Goal: Task Accomplishment & Management: Use online tool/utility

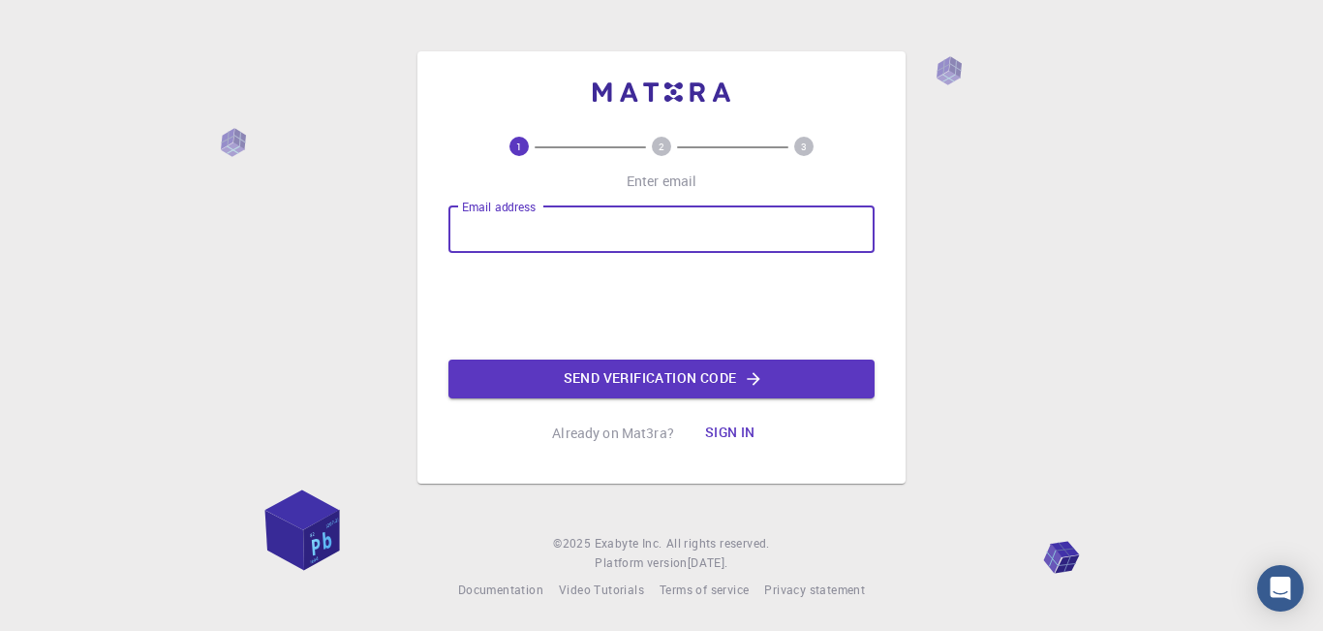
click at [535, 225] on input "Email address" at bounding box center [661, 229] width 426 height 46
type input "[EMAIL_ADDRESS][DOMAIN_NAME]"
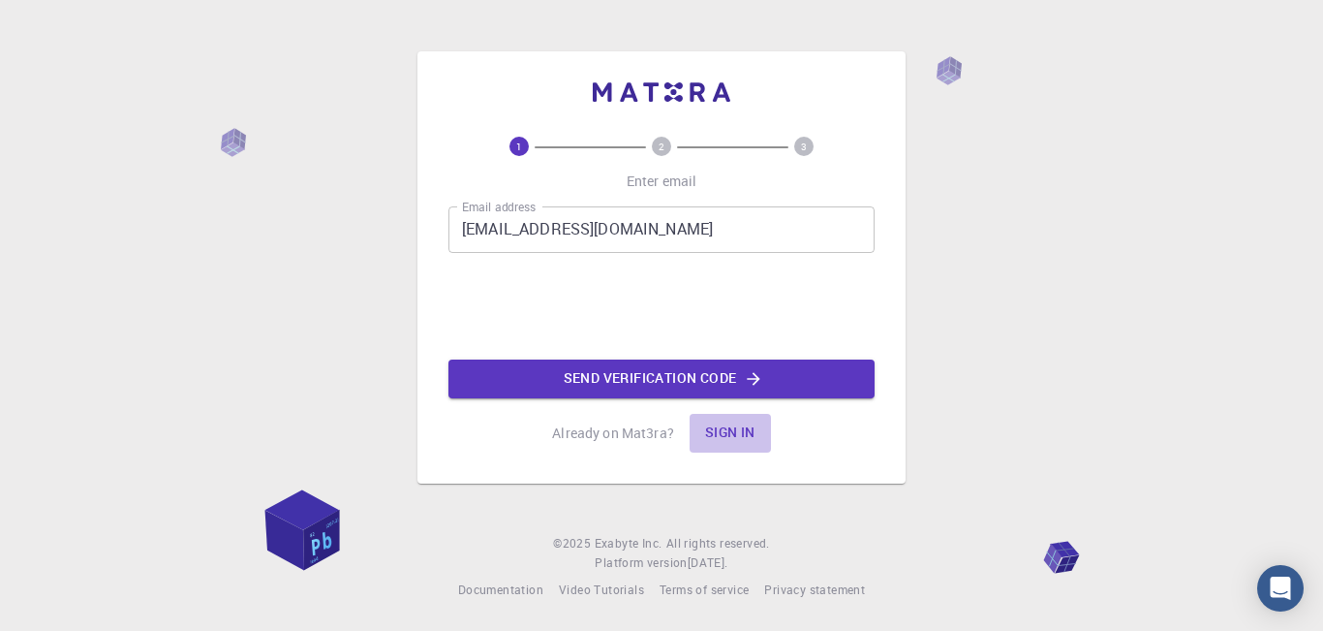
click at [739, 425] on button "Sign in" at bounding box center [730, 433] width 81 height 39
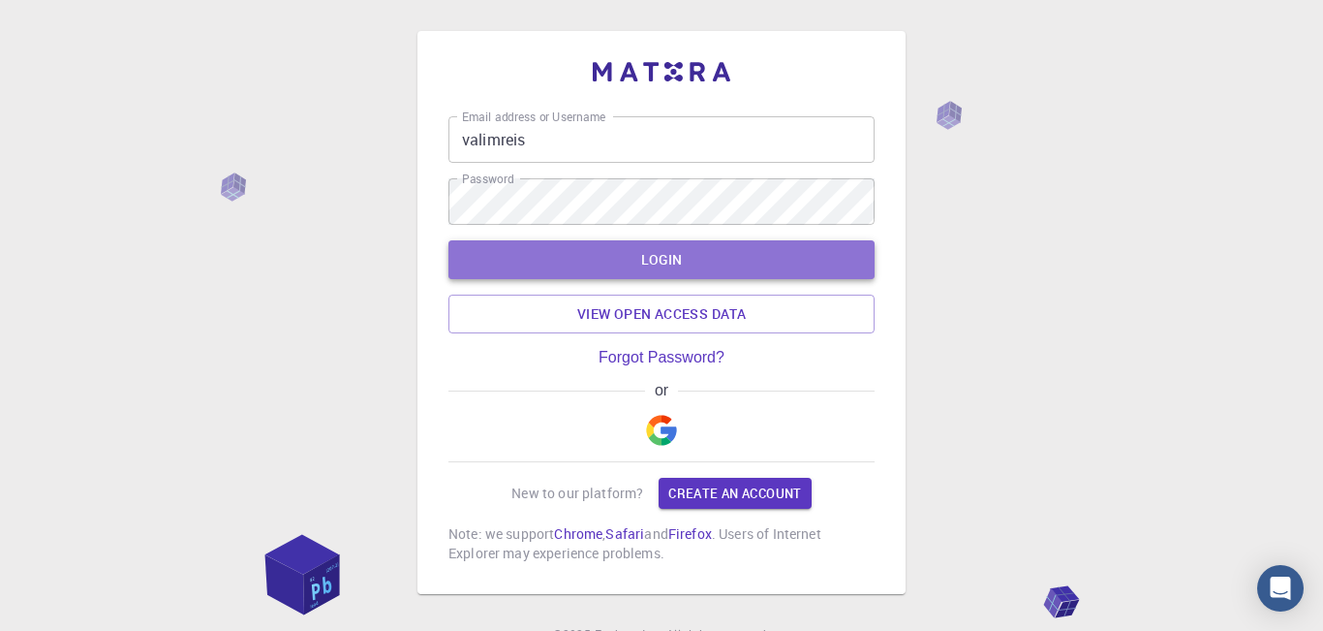
click at [665, 263] on button "LOGIN" at bounding box center [661, 259] width 426 height 39
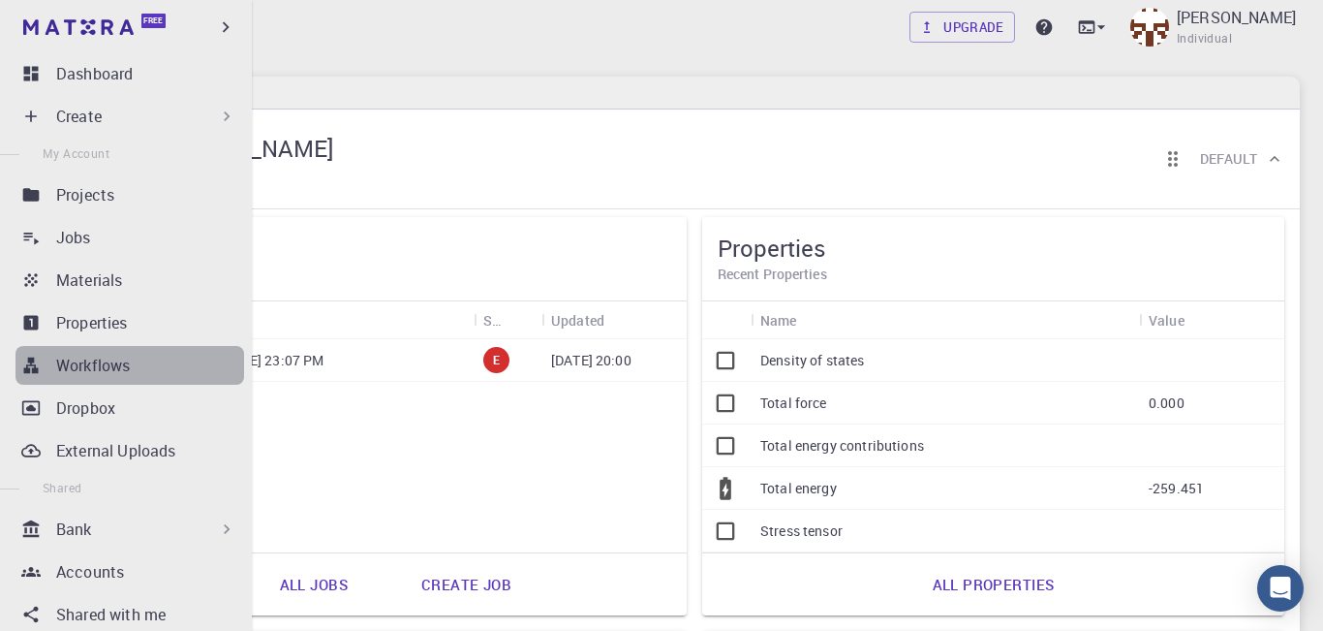
click at [76, 372] on p "Workflows" at bounding box center [93, 365] width 74 height 23
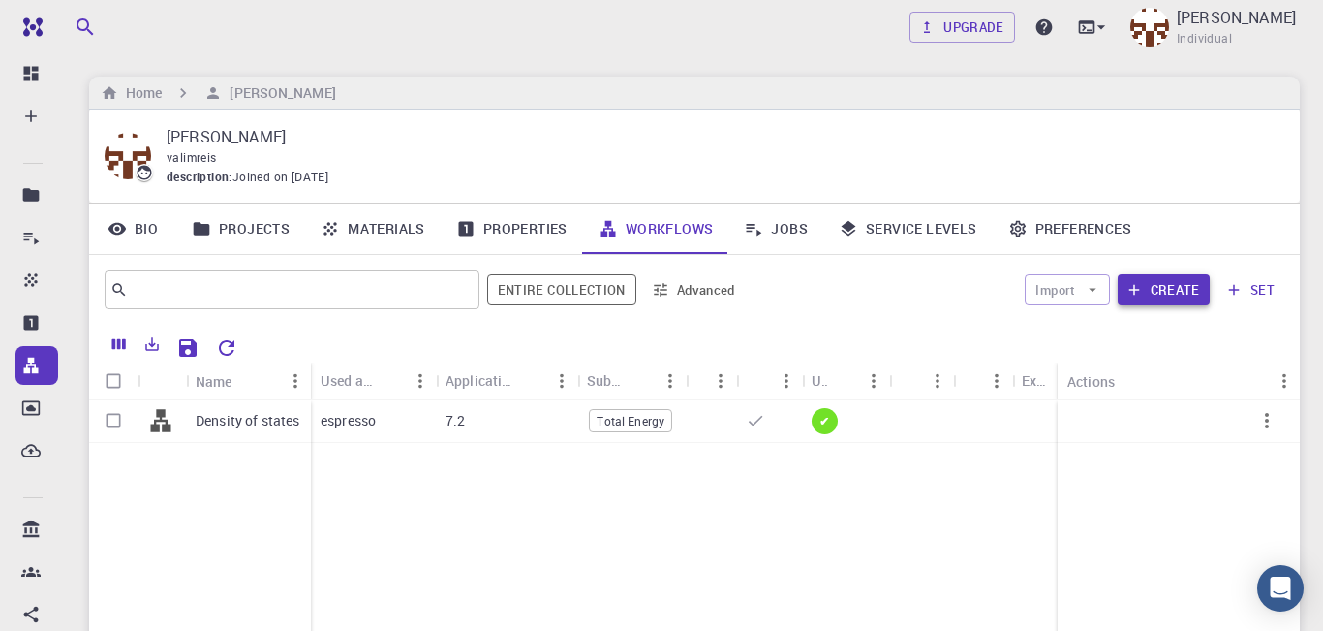
click at [1182, 294] on button "Create" at bounding box center [1164, 289] width 92 height 31
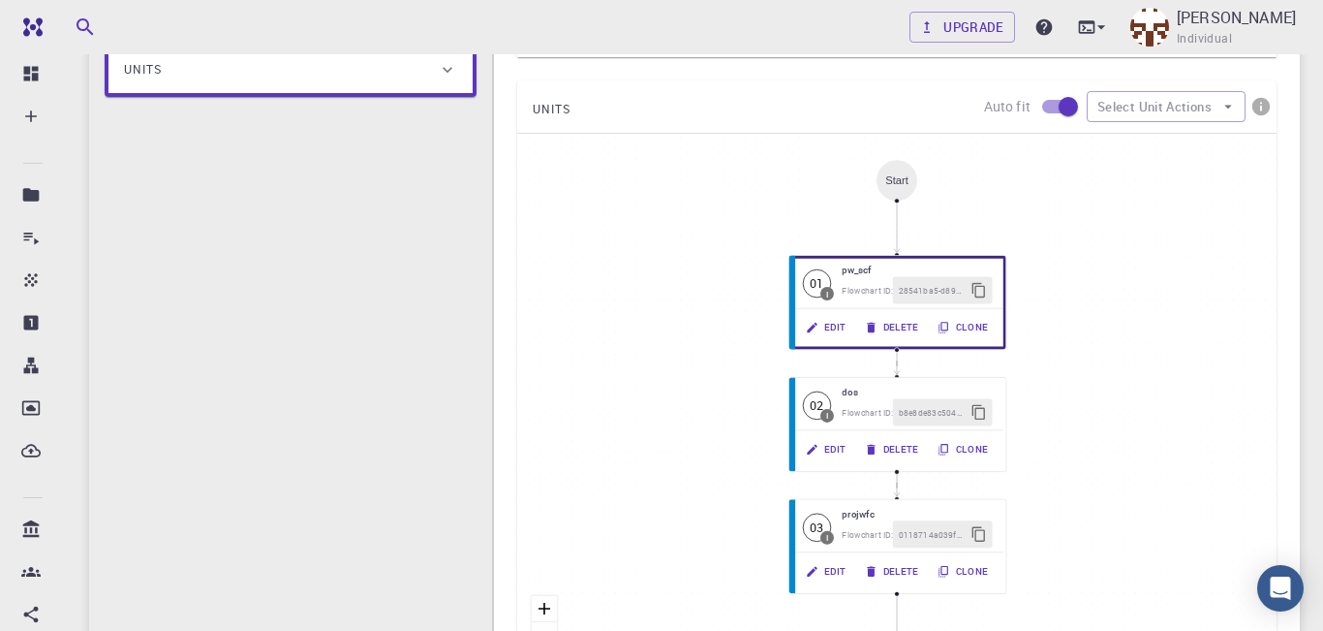
scroll to position [206, 0]
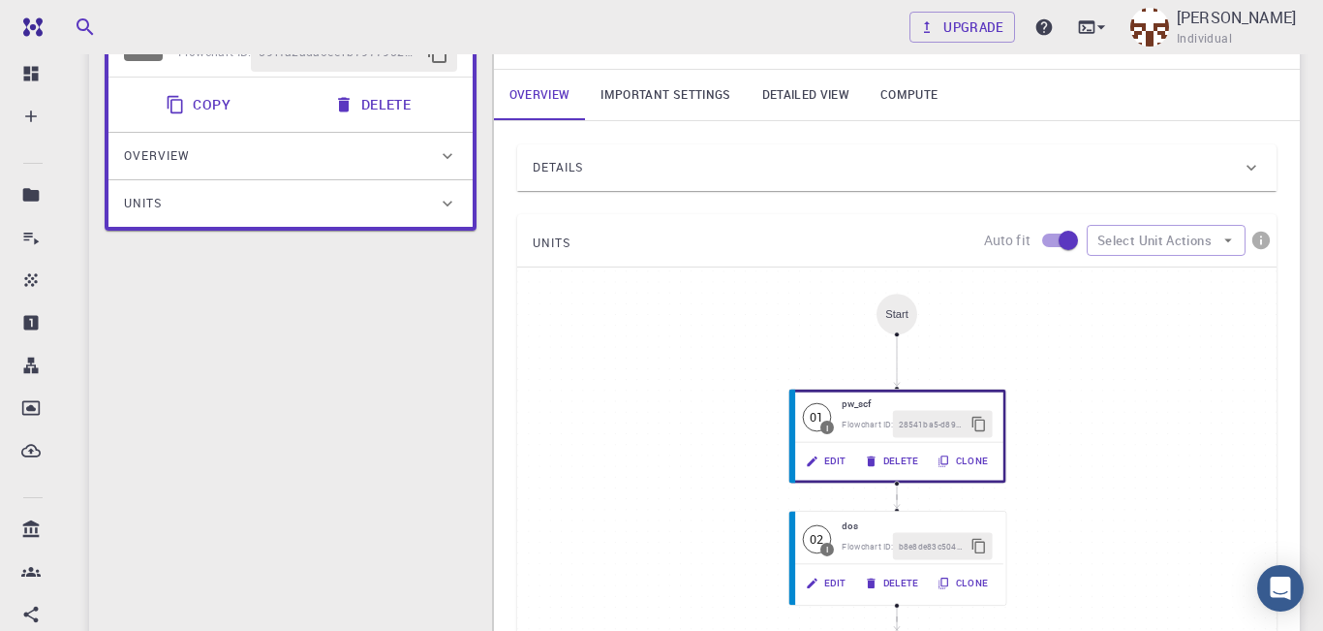
click at [1249, 175] on icon at bounding box center [1251, 167] width 19 height 19
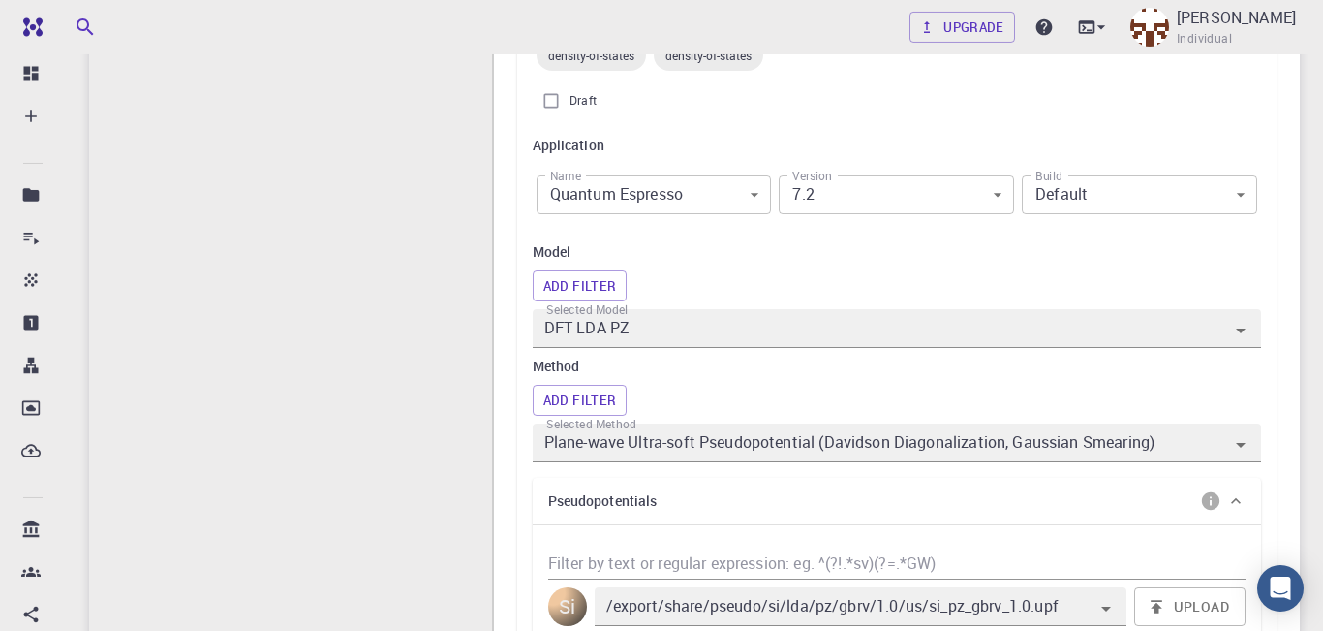
scroll to position [474, 0]
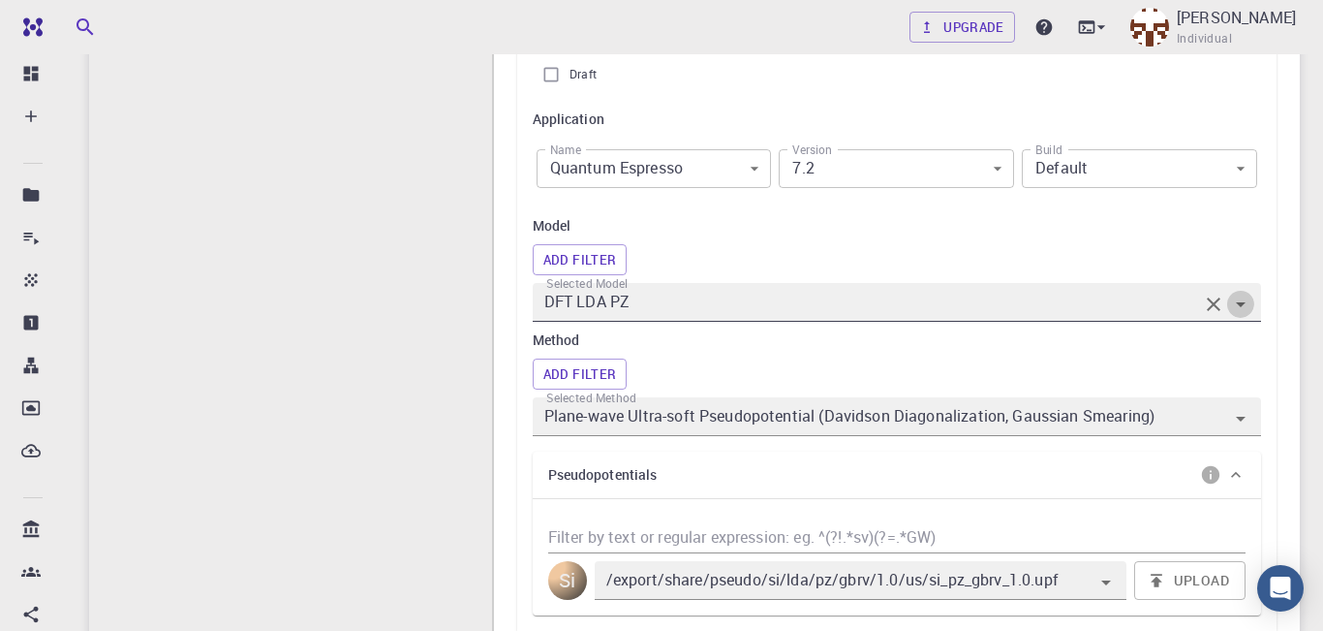
click at [1248, 303] on icon "Open" at bounding box center [1240, 304] width 23 height 23
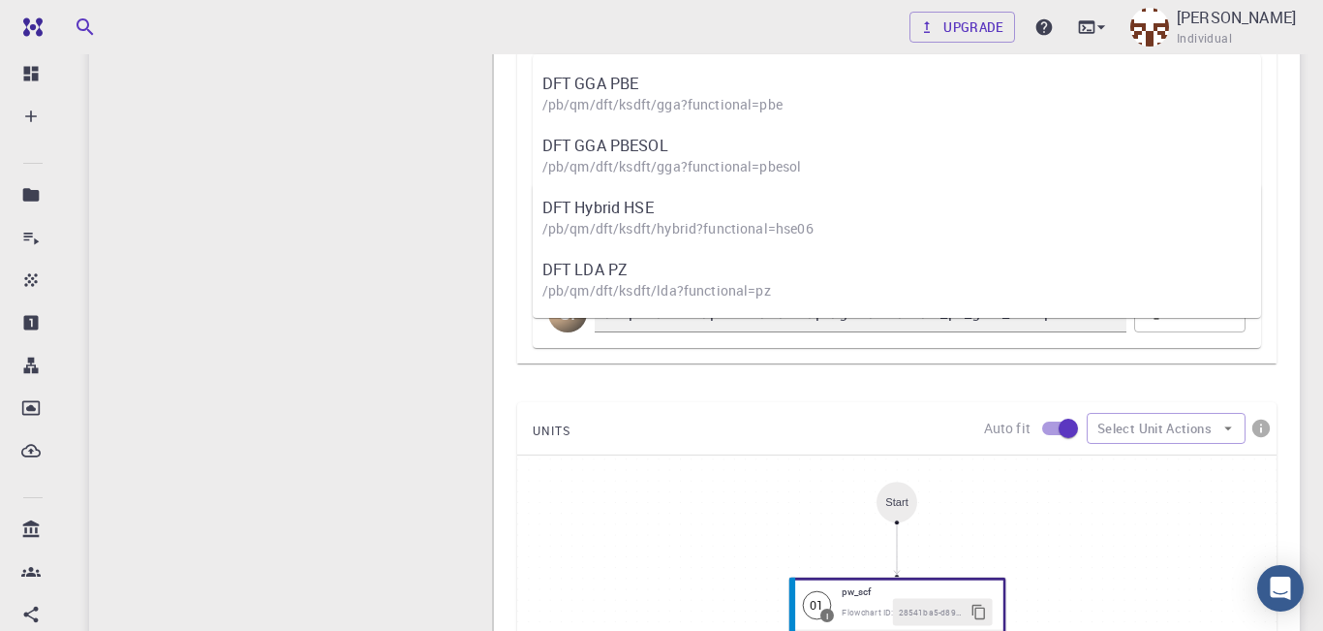
scroll to position [607, 0]
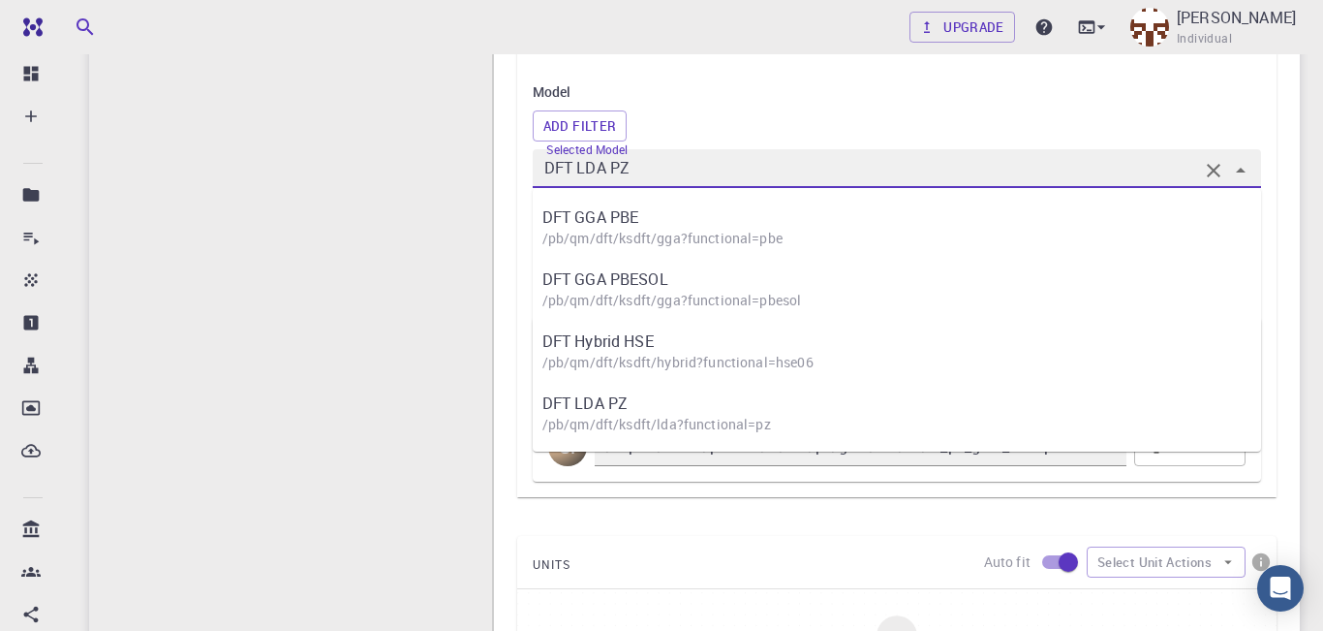
click at [1208, 174] on icon "Clear" at bounding box center [1213, 170] width 23 height 23
click at [1240, 174] on icon "Close" at bounding box center [1240, 170] width 23 height 23
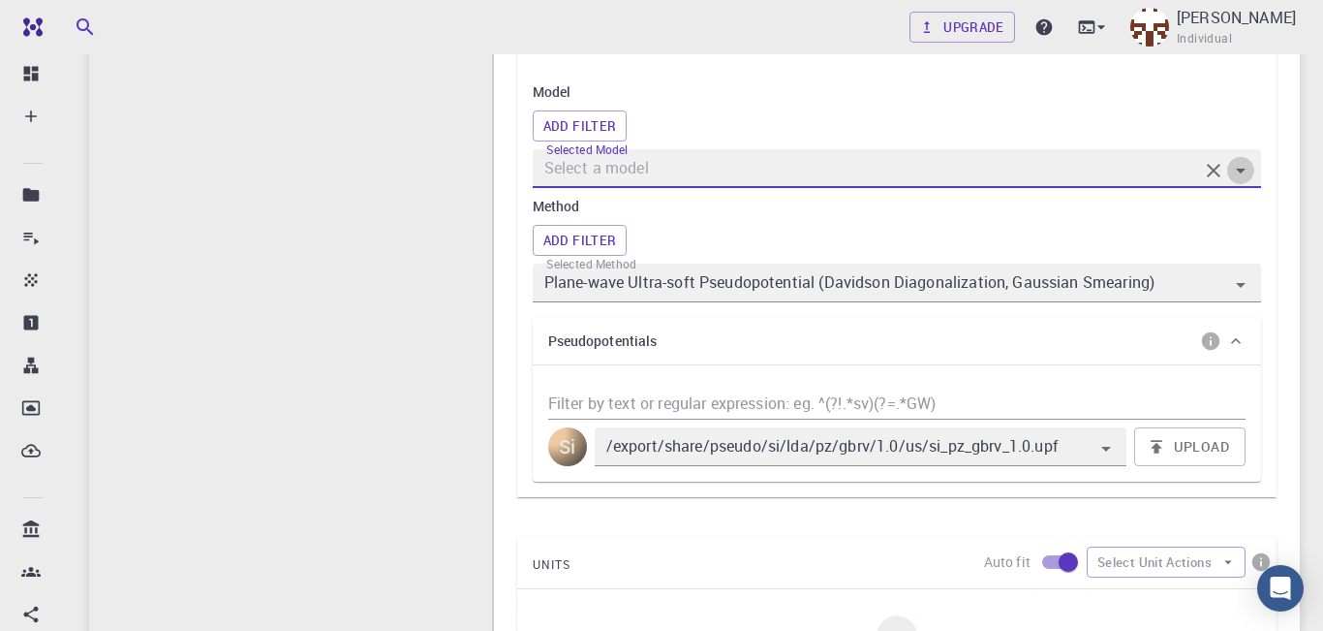
click at [1240, 174] on icon "Open" at bounding box center [1240, 170] width 23 height 23
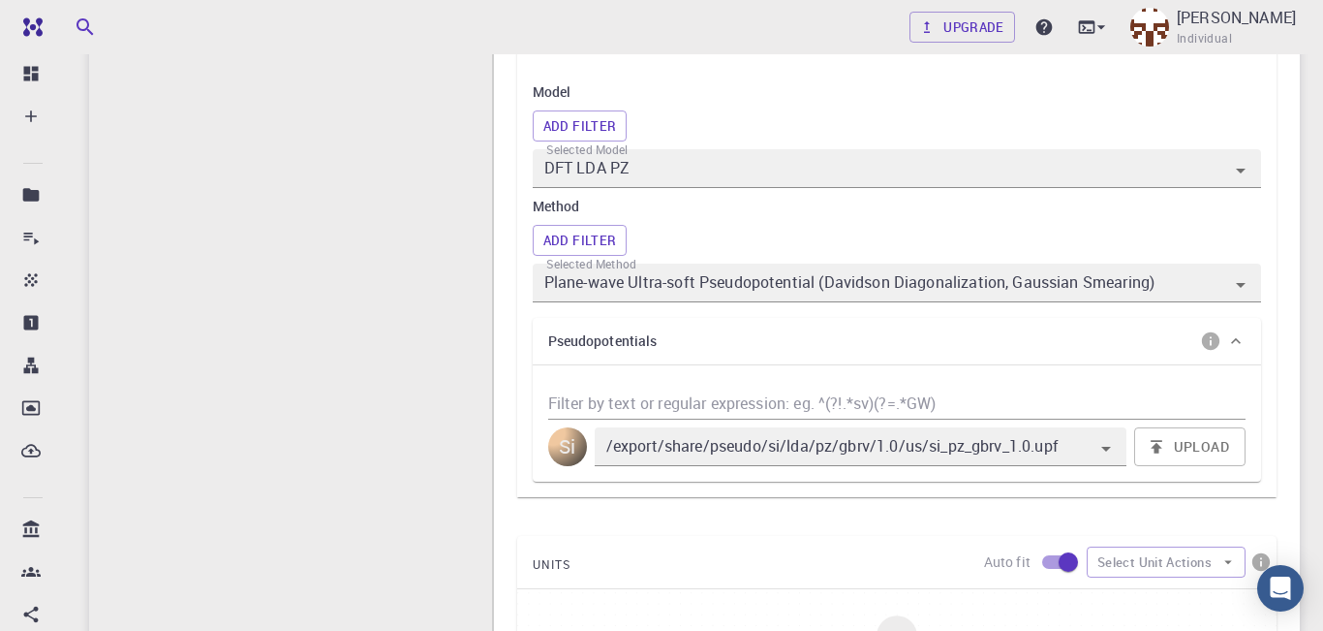
click at [1167, 123] on div "Add Filter" at bounding box center [897, 125] width 728 height 31
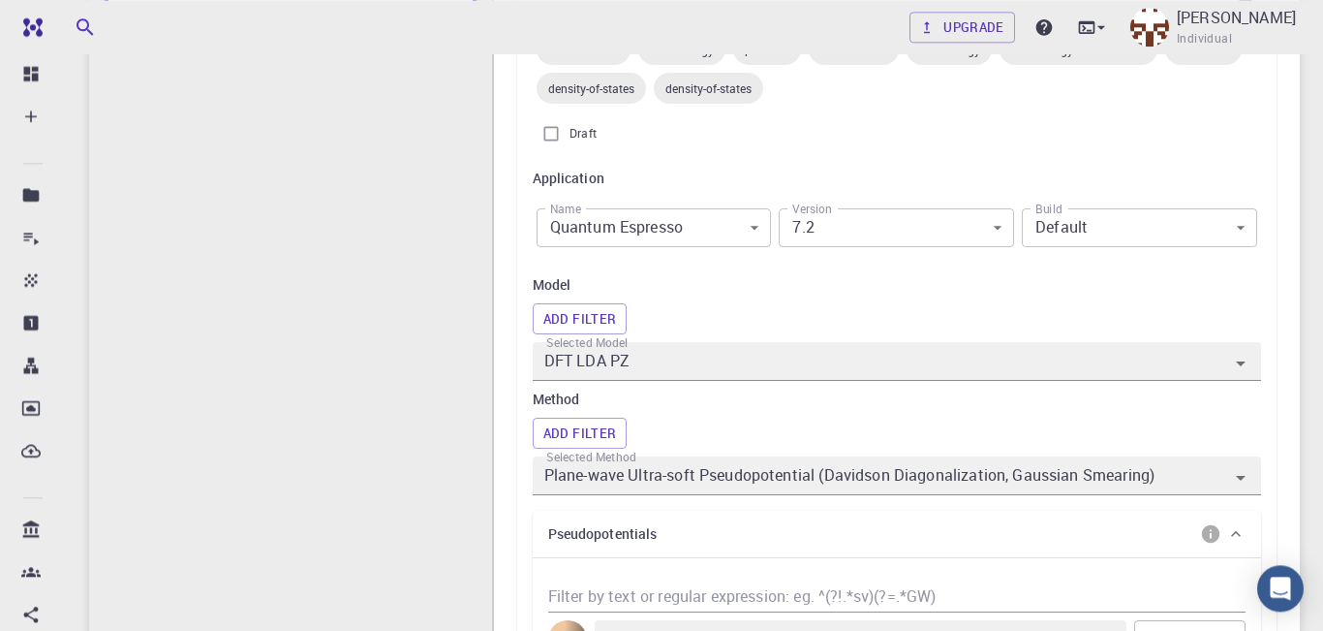
scroll to position [474, 0]
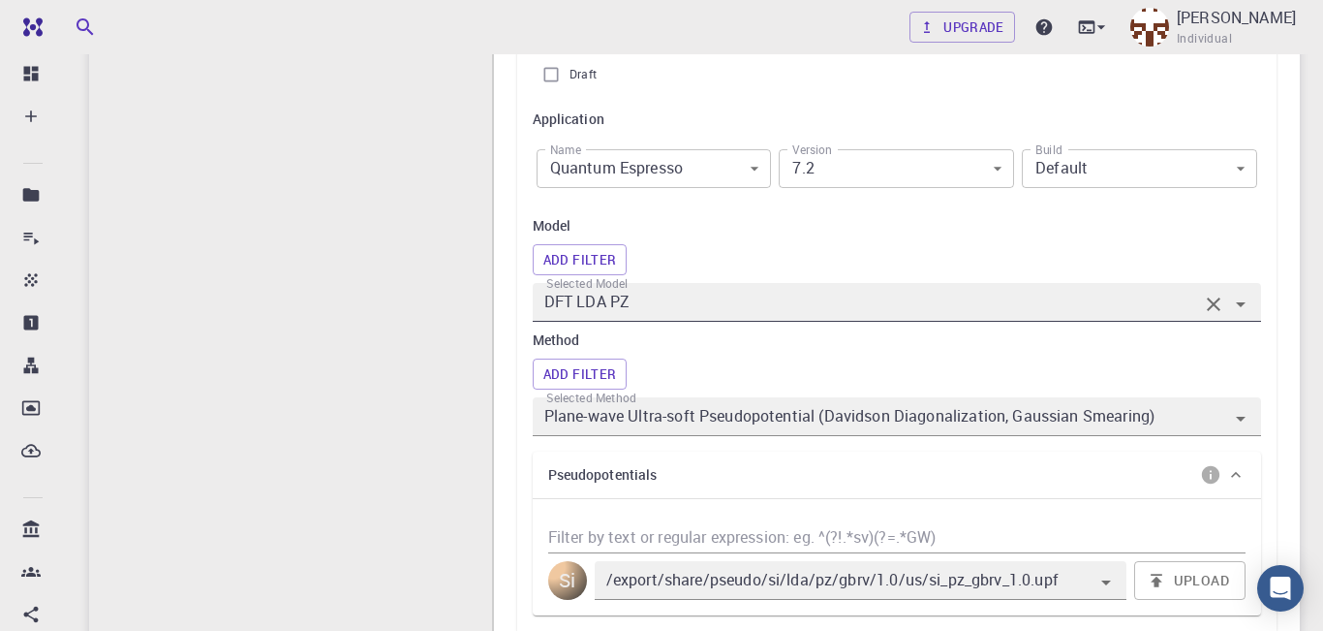
click at [1236, 303] on icon "Open" at bounding box center [1240, 304] width 23 height 23
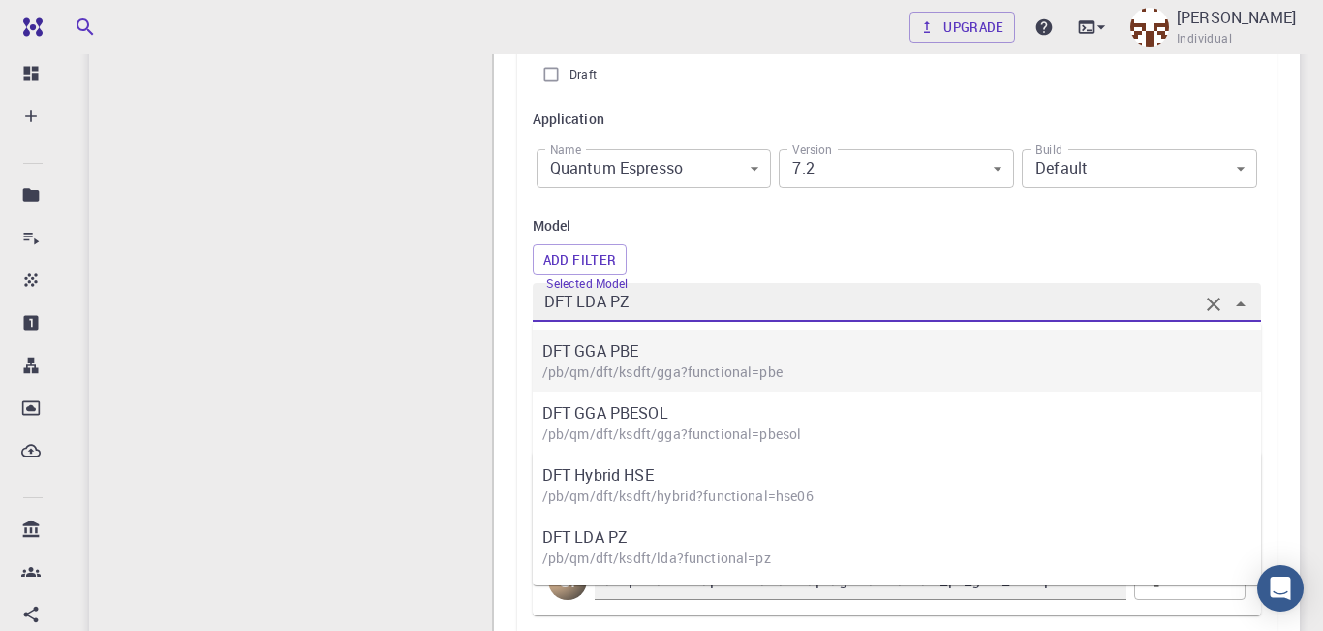
click at [1096, 362] on p "DFT GGA PBE" at bounding box center [906, 350] width 728 height 23
type input "DFT GGA PBE"
type input "/export/share/pseudo/si/gga/pbe/gbrv/1.0/us/si_pbe_gbrv_1.0.upf"
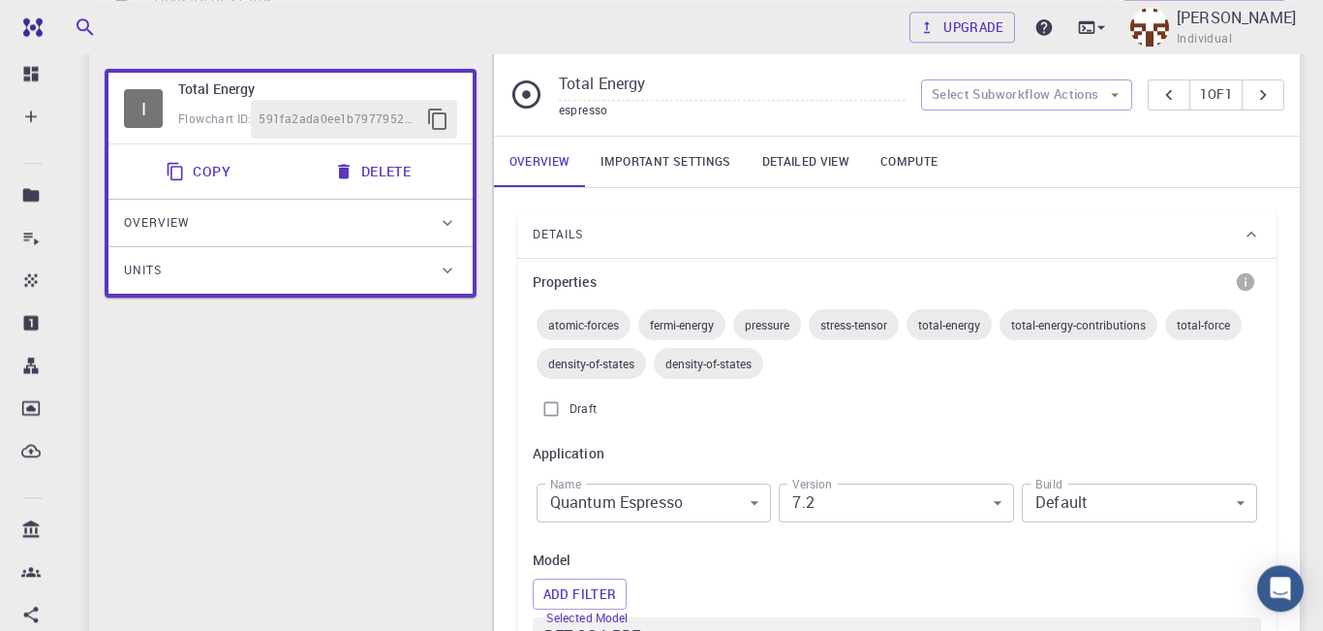
scroll to position [206, 0]
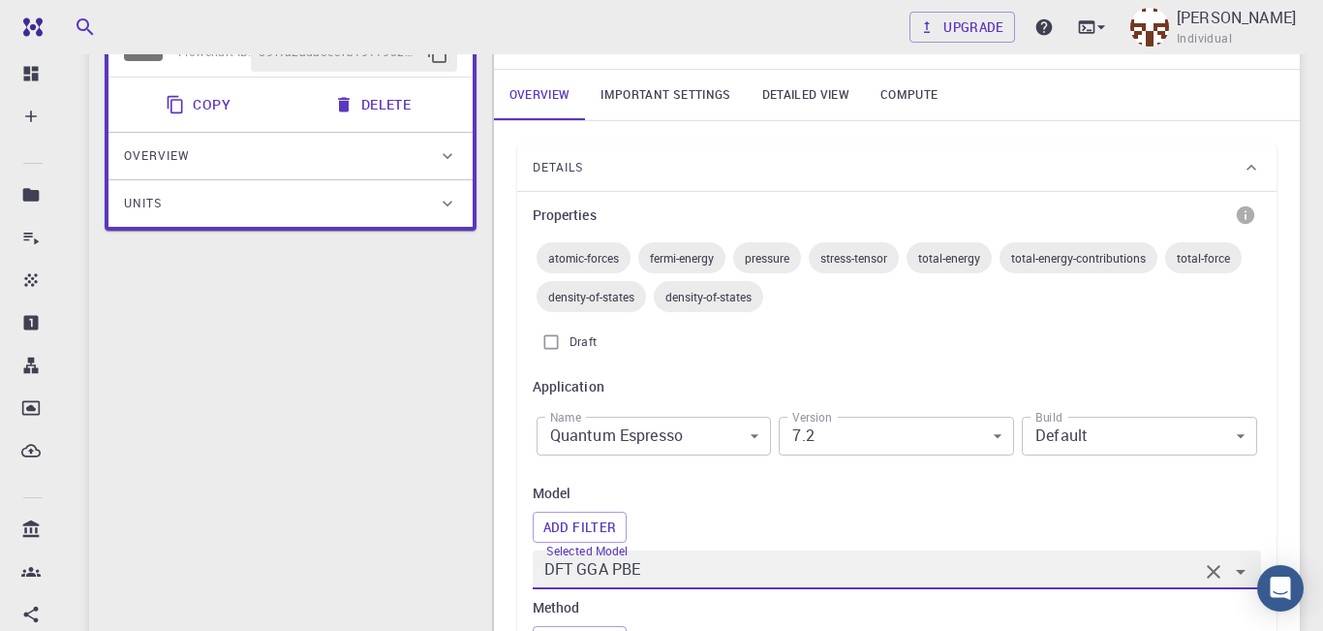
click at [1249, 170] on icon at bounding box center [1251, 167] width 19 height 19
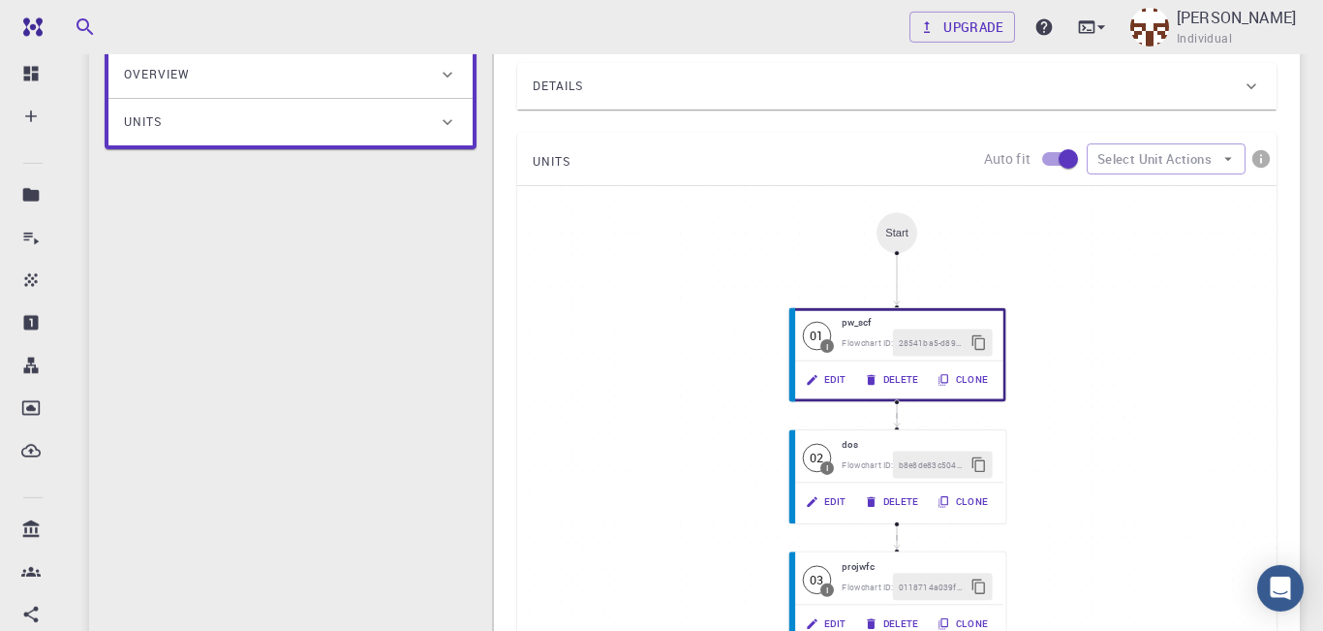
scroll to position [340, 0]
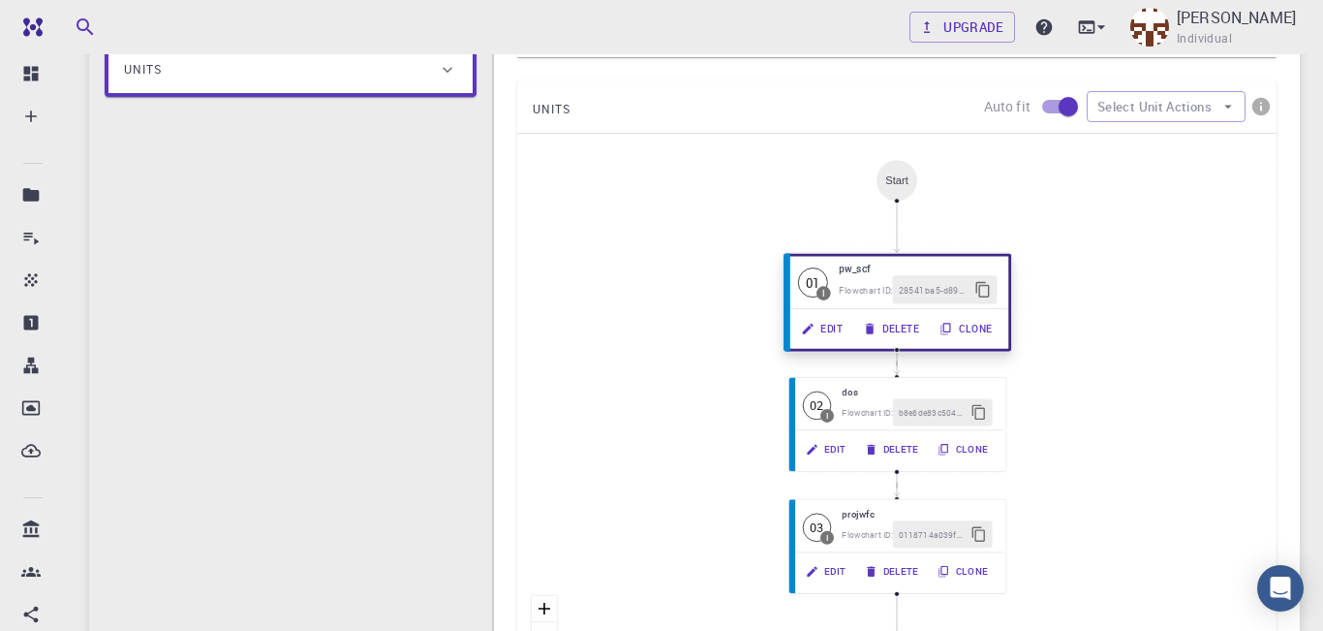
click at [831, 331] on button "Edit" at bounding box center [823, 329] width 62 height 28
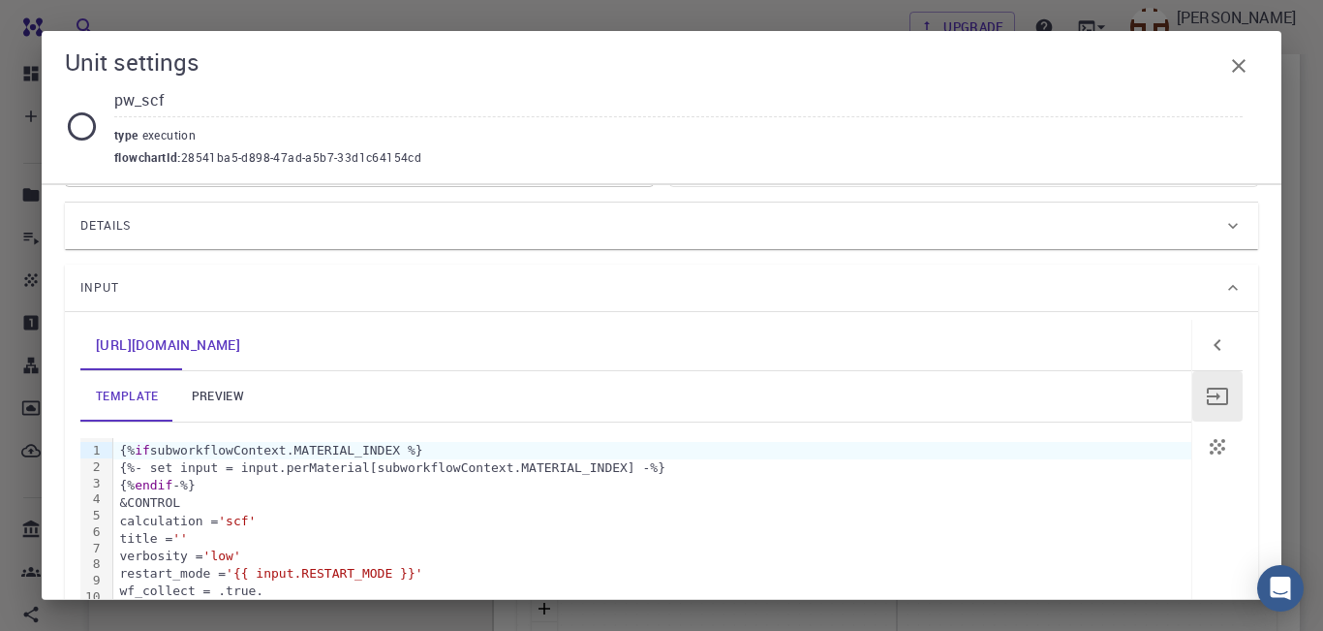
scroll to position [0, 0]
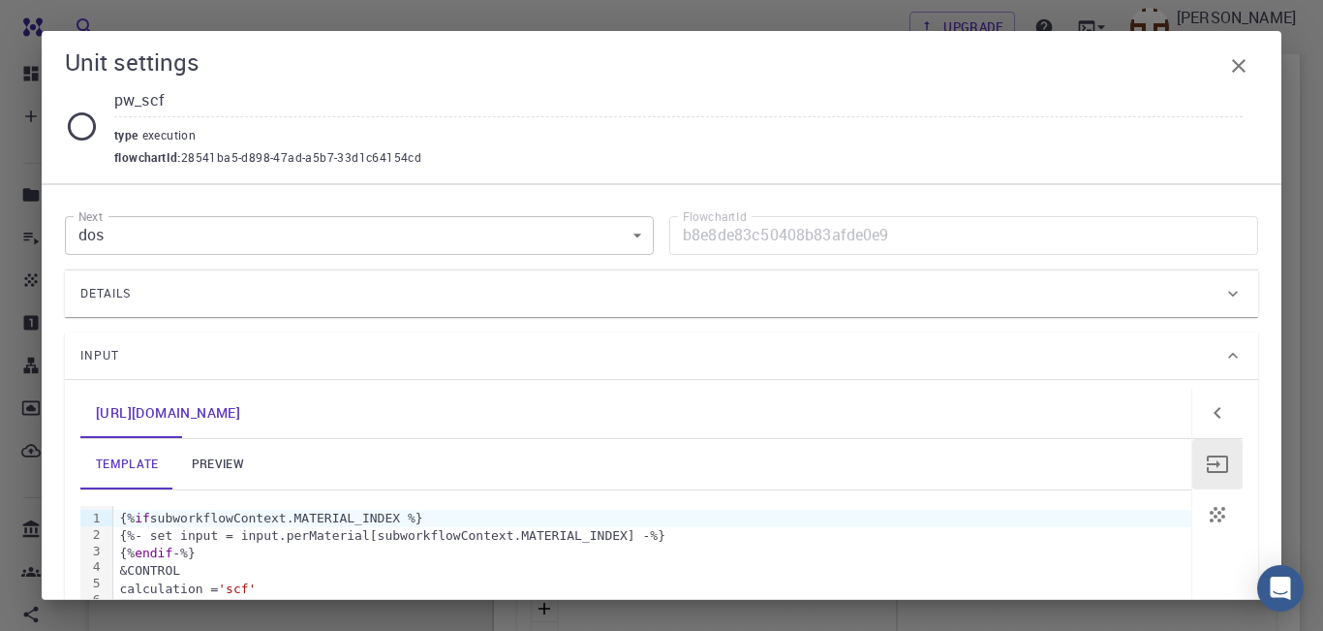
click at [1235, 293] on icon at bounding box center [1233, 294] width 10 height 6
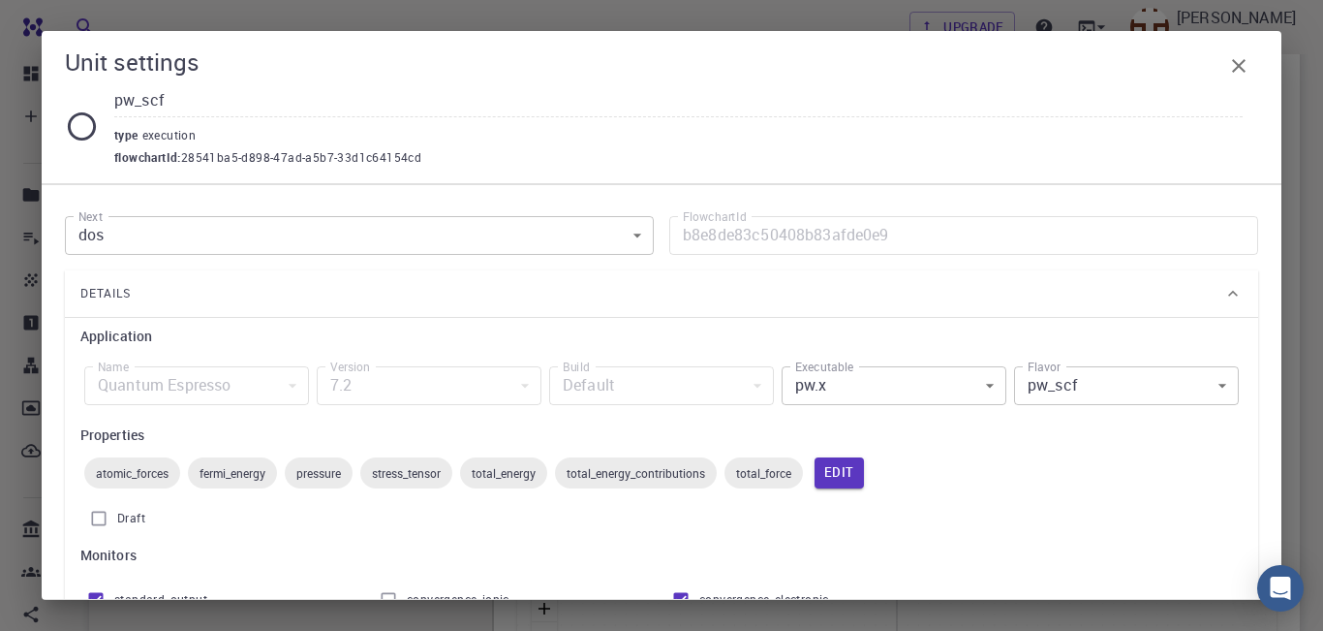
click at [1221, 383] on body "Free Dashboard Create New Job New Material Create Material Upload File Import f…" at bounding box center [661, 336] width 1323 height 1352
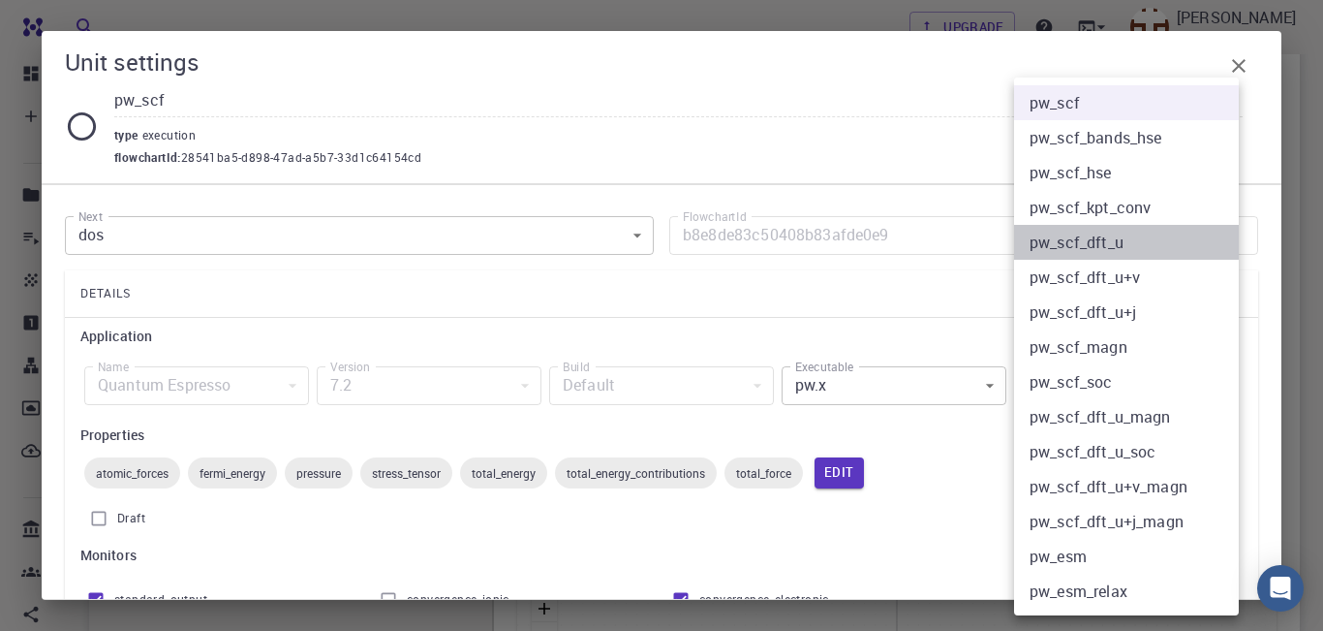
click at [1124, 247] on li "pw_scf_dft_u" at bounding box center [1126, 242] width 225 height 35
type input "pw_scf_dft_u"
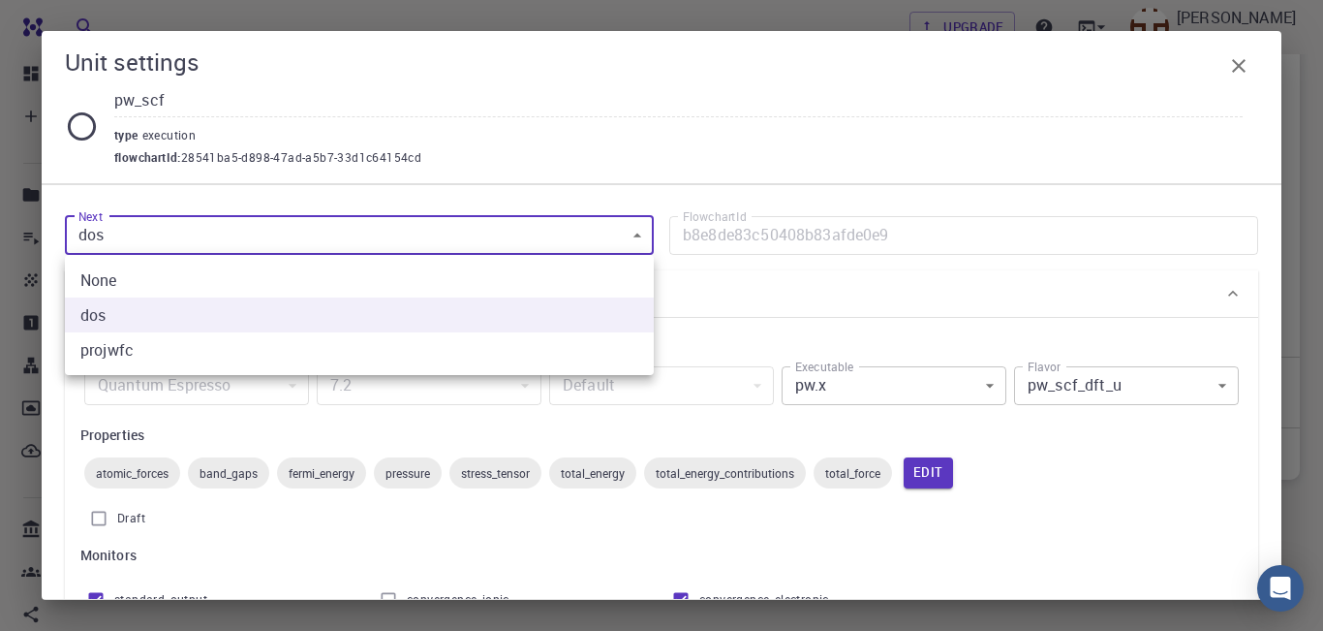
click at [632, 240] on div at bounding box center [661, 315] width 1323 height 631
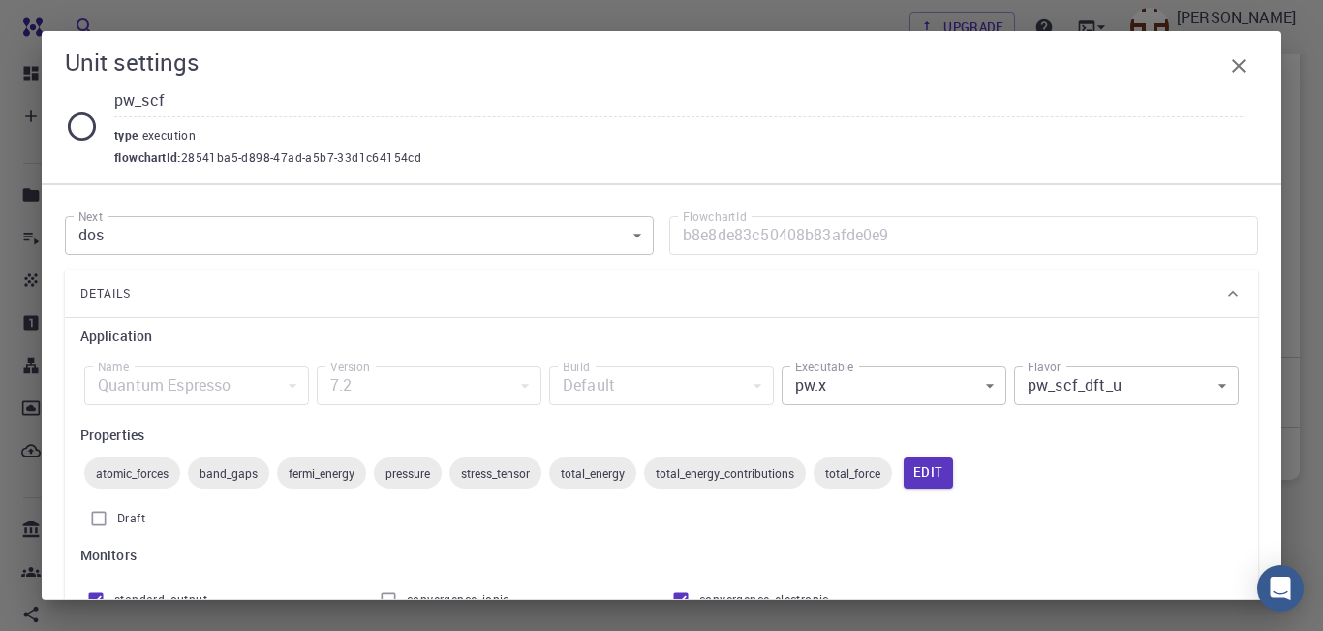
click at [758, 386] on div "Default" at bounding box center [661, 385] width 225 height 39
click at [855, 301] on div "Details" at bounding box center [651, 293] width 1143 height 31
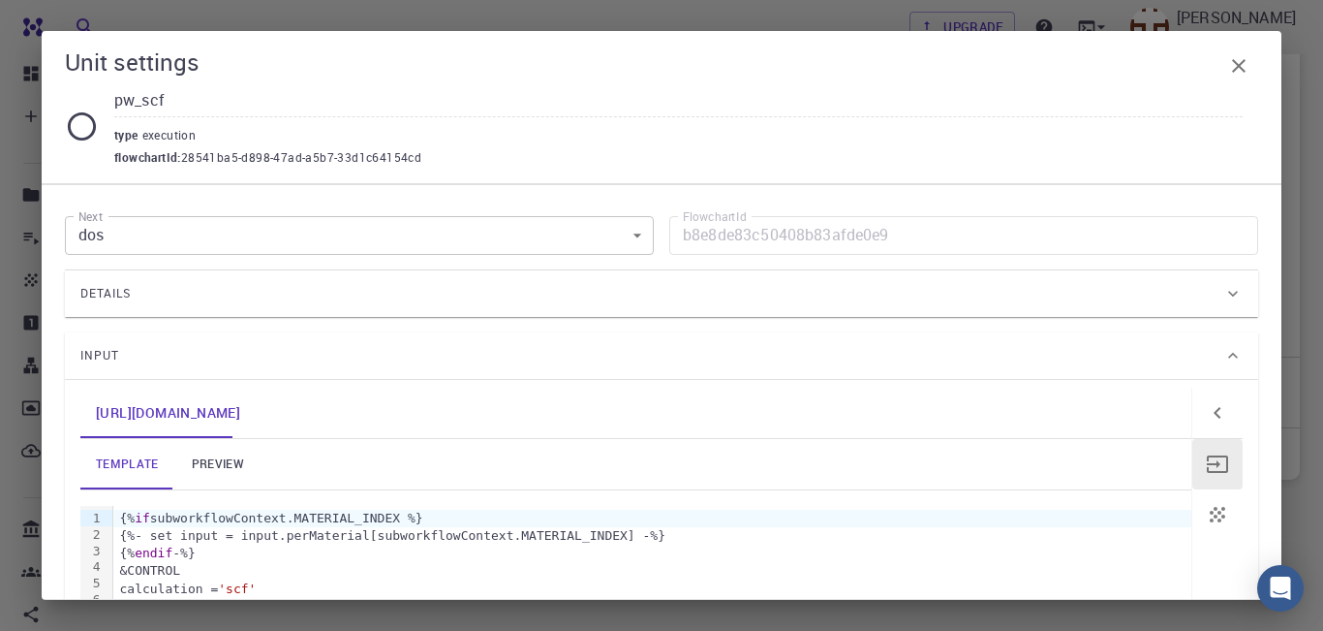
click at [1236, 288] on icon at bounding box center [1232, 293] width 19 height 19
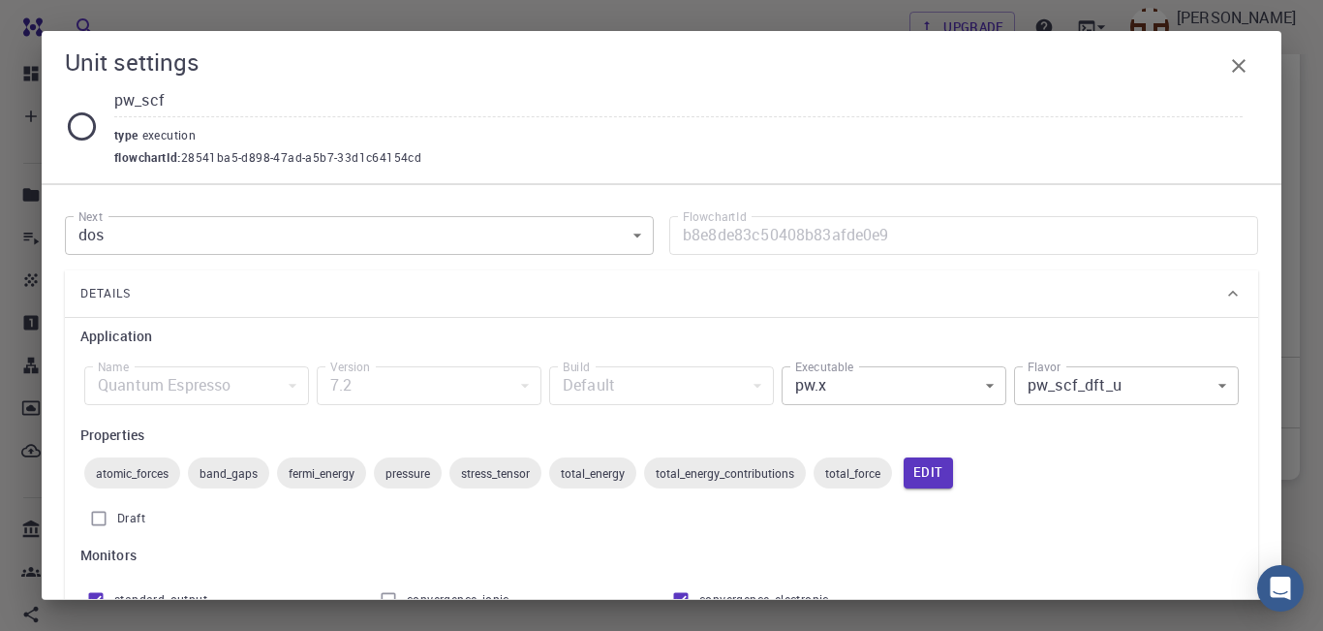
click at [1240, 65] on icon "button" at bounding box center [1239, 66] width 14 height 14
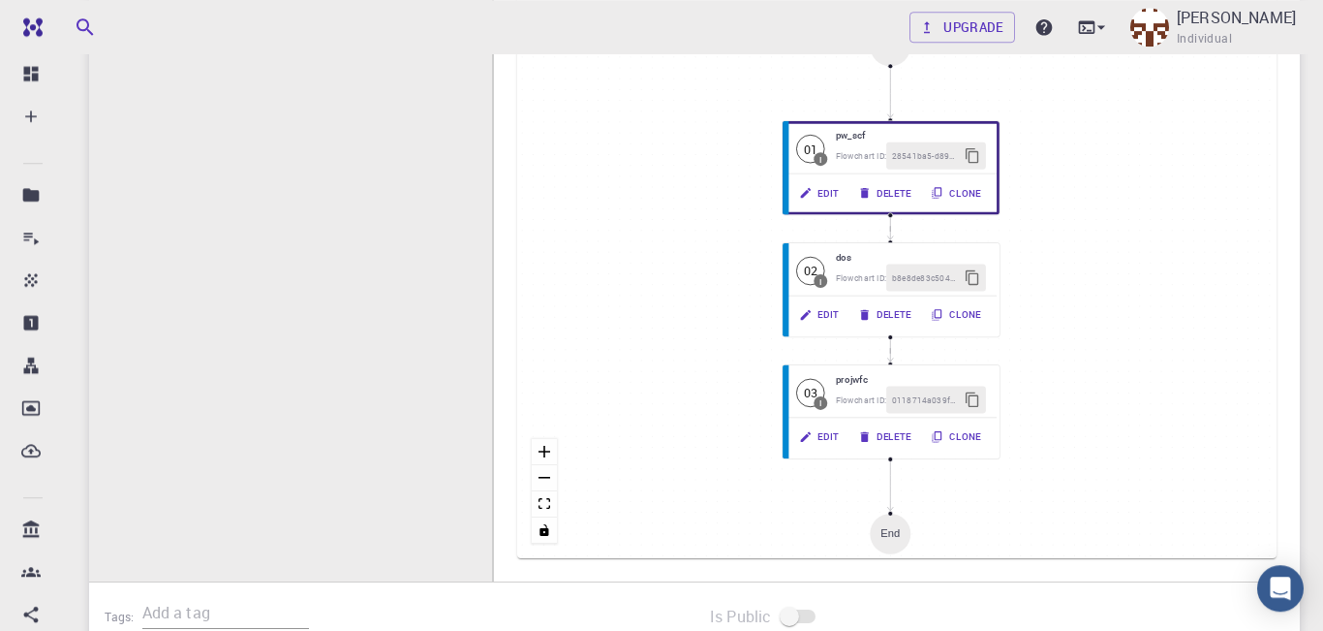
scroll to position [521, 0]
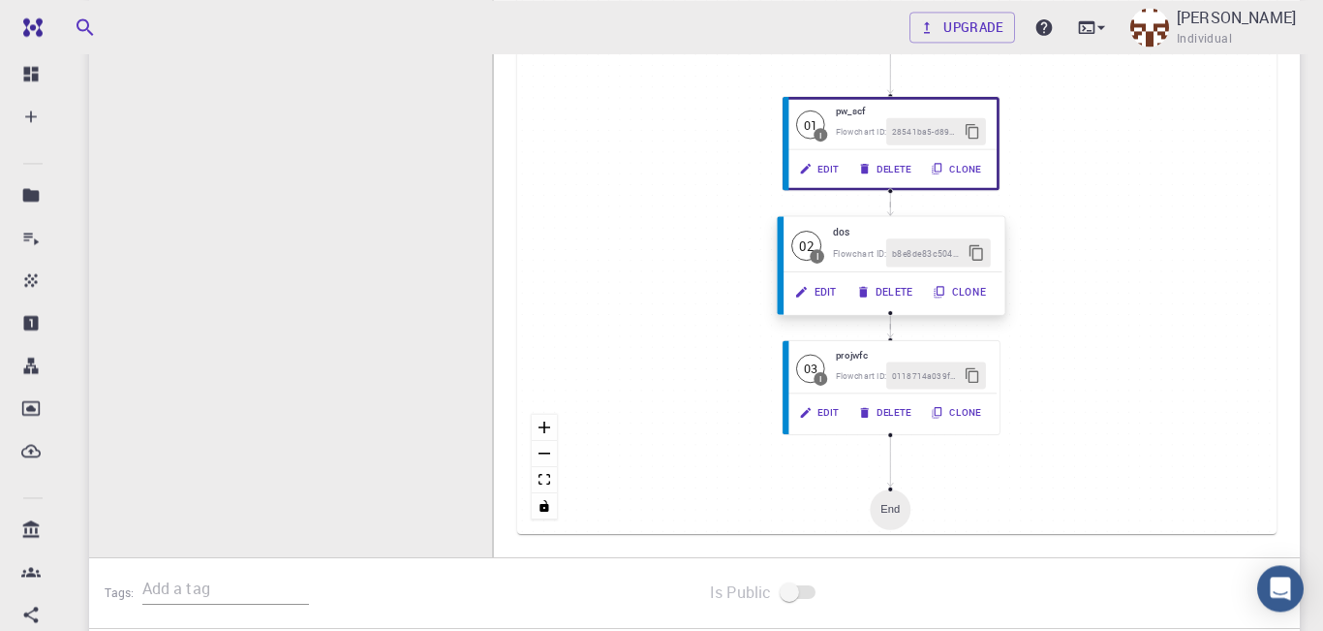
click at [819, 301] on button "Edit" at bounding box center [817, 292] width 62 height 28
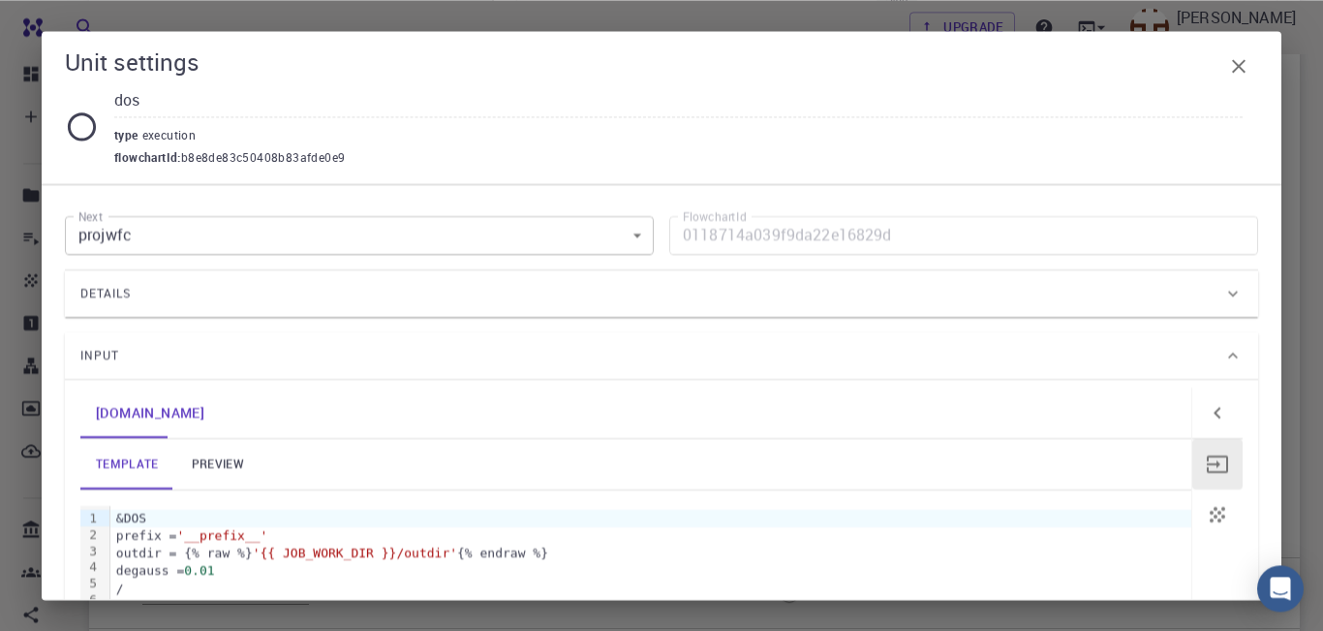
click at [1231, 299] on icon at bounding box center [1232, 293] width 19 height 19
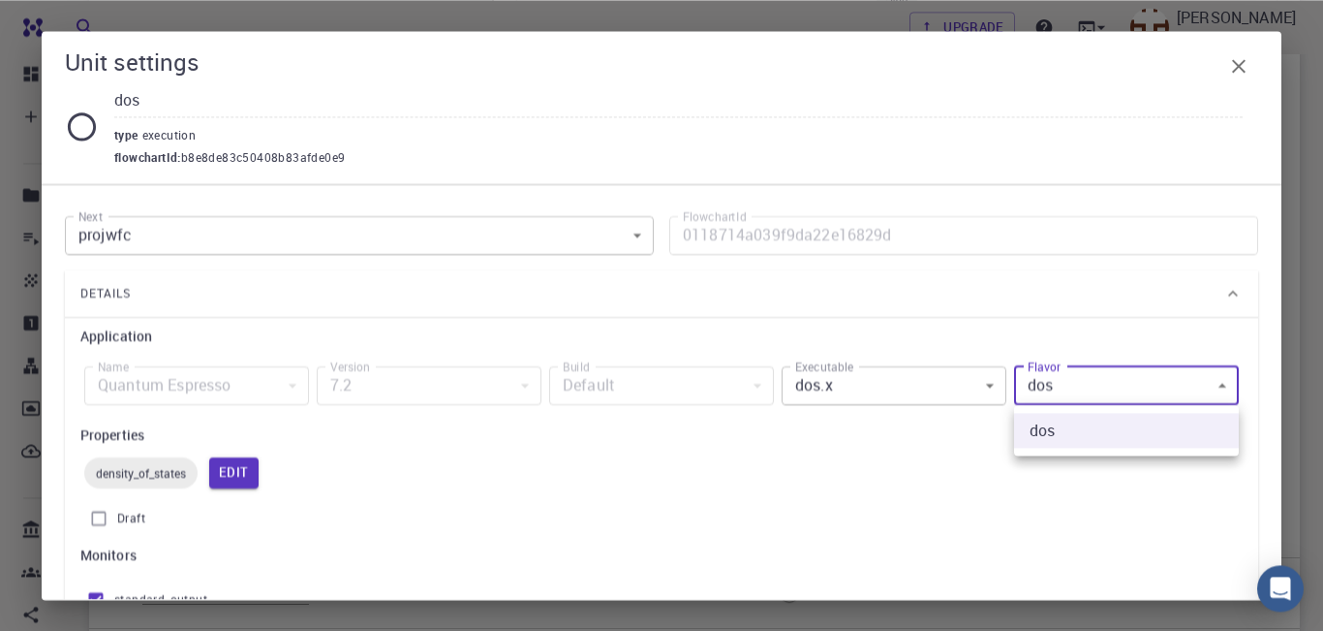
click at [1227, 386] on body "Free Dashboard Create New Job New Material Create Material Upload File Import f…" at bounding box center [661, 155] width 1323 height 1352
click at [1227, 386] on div at bounding box center [661, 315] width 1323 height 631
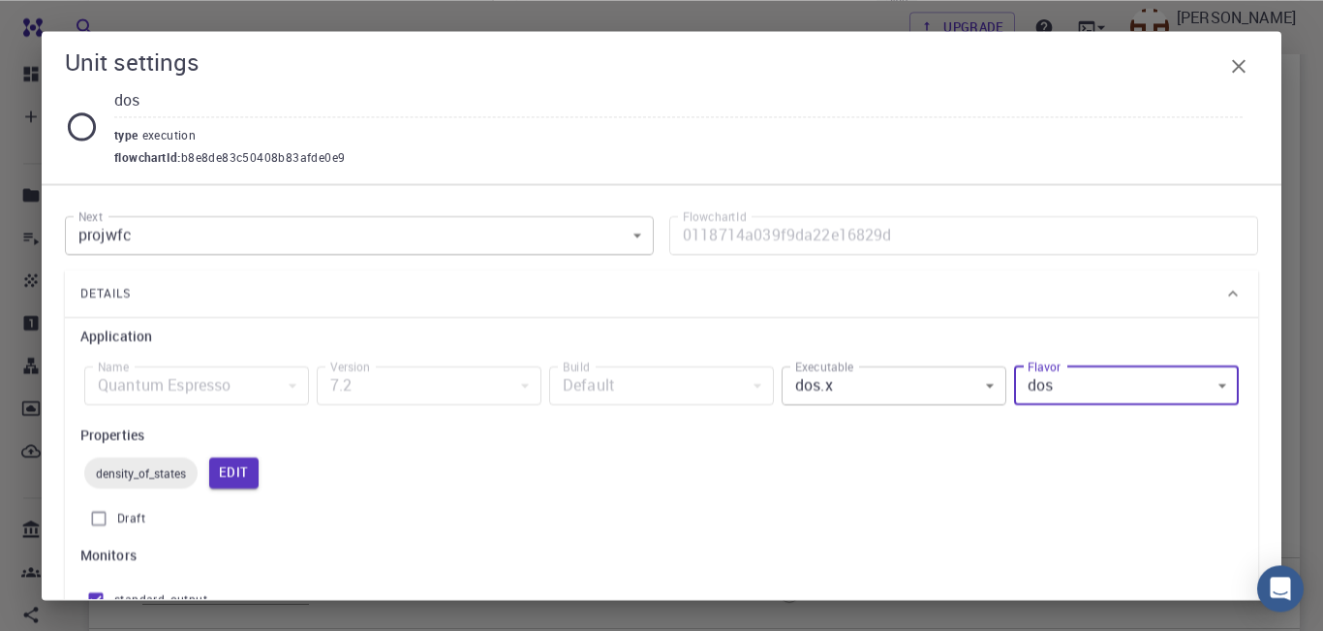
click at [985, 380] on body "Free Dashboard Create New Job New Material Create Material Upload File Import f…" at bounding box center [661, 155] width 1323 height 1352
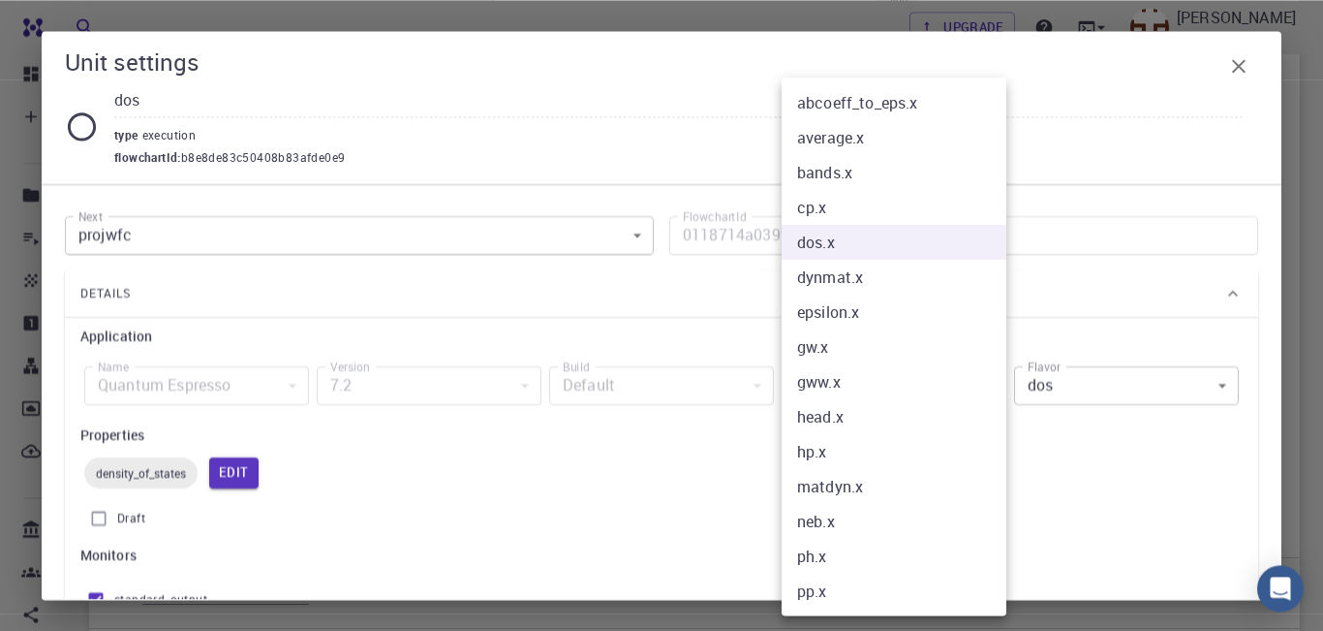
click at [708, 429] on div at bounding box center [661, 315] width 1323 height 631
click at [998, 387] on body "Free Dashboard Create New Job New Material Create Material Upload File Import f…" at bounding box center [661, 155] width 1323 height 1352
click at [610, 130] on div at bounding box center [661, 315] width 1323 height 631
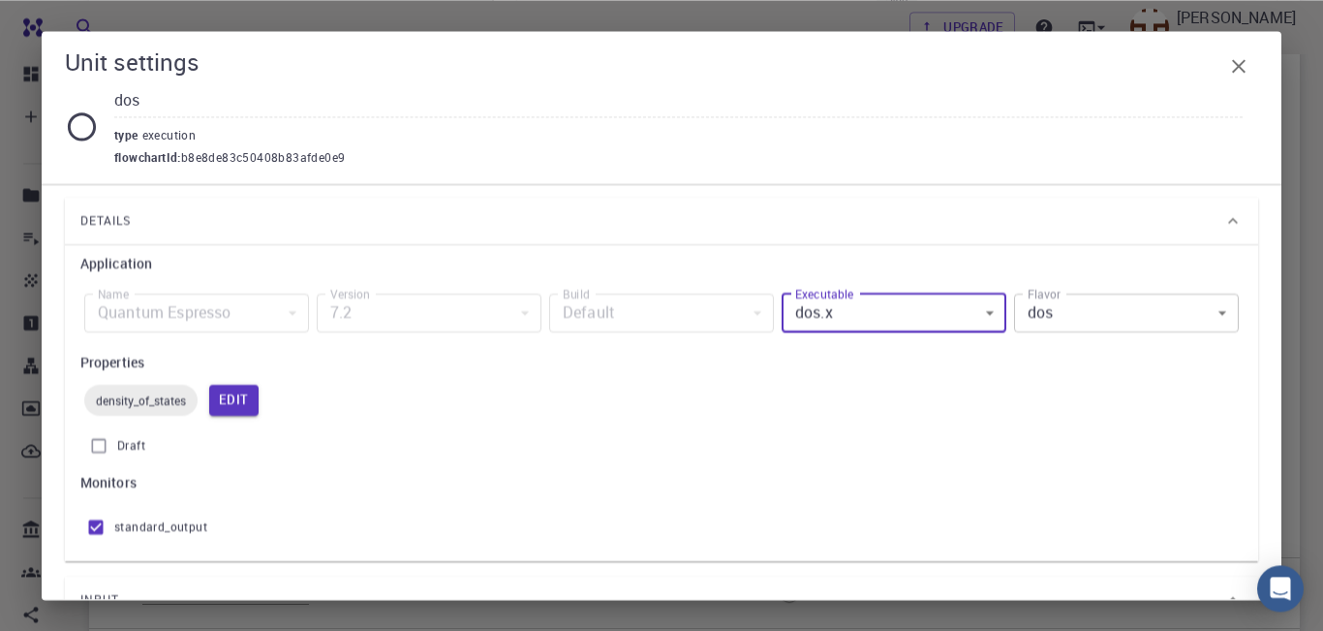
scroll to position [0, 0]
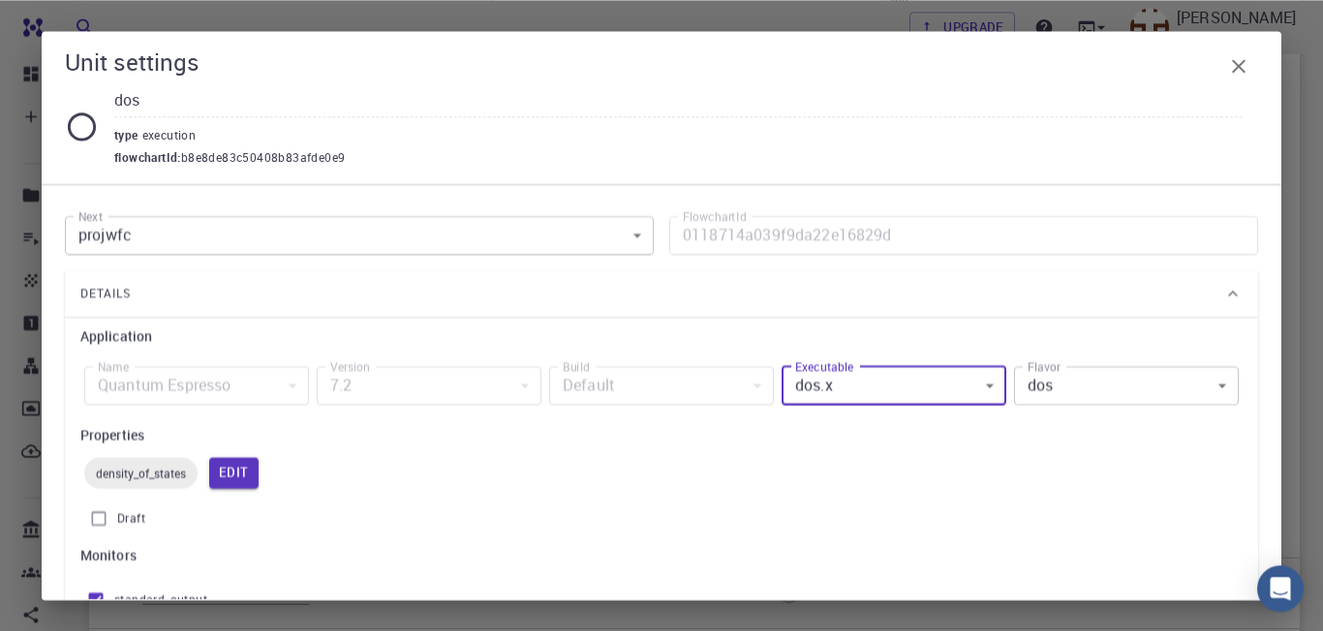
click at [1241, 56] on icon "button" at bounding box center [1238, 65] width 23 height 23
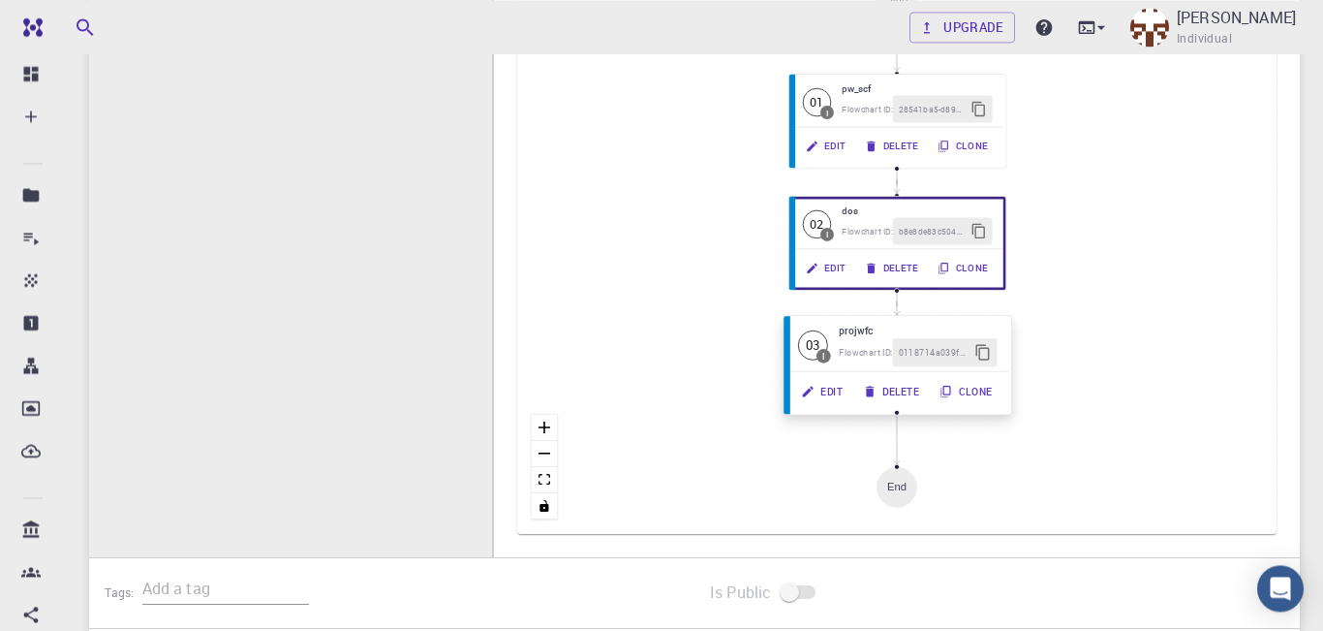
click at [817, 397] on button "Edit" at bounding box center [823, 391] width 62 height 28
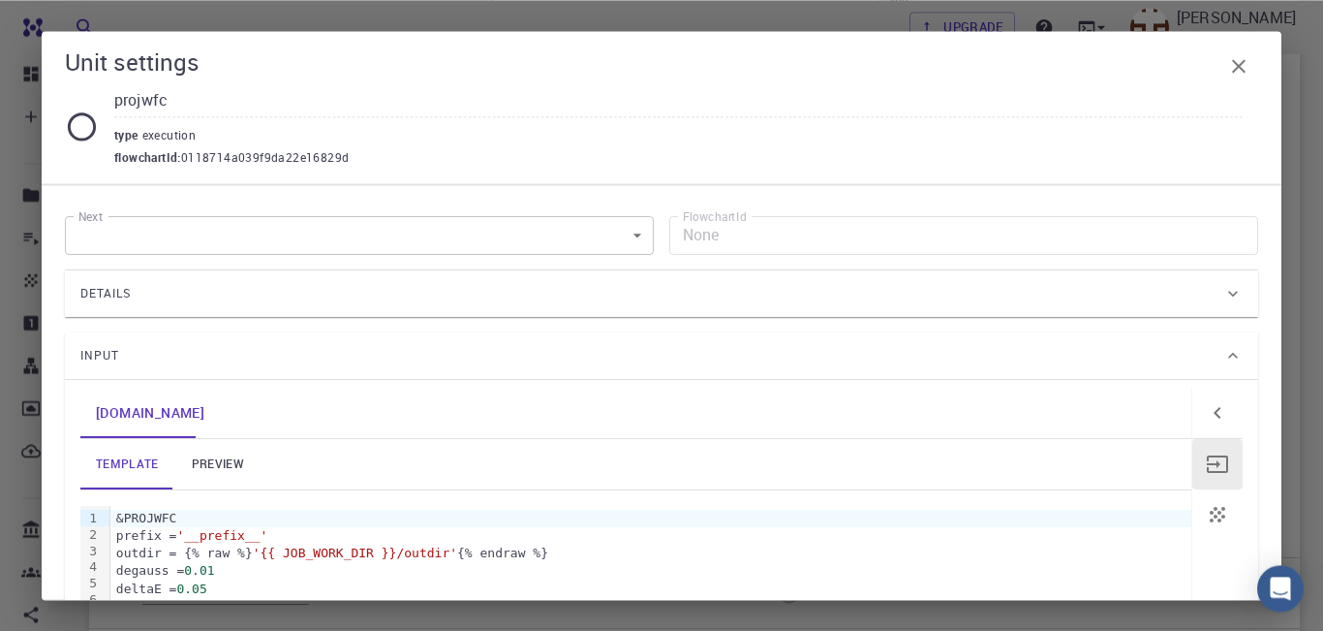
click at [1187, 297] on div "Details" at bounding box center [651, 293] width 1143 height 31
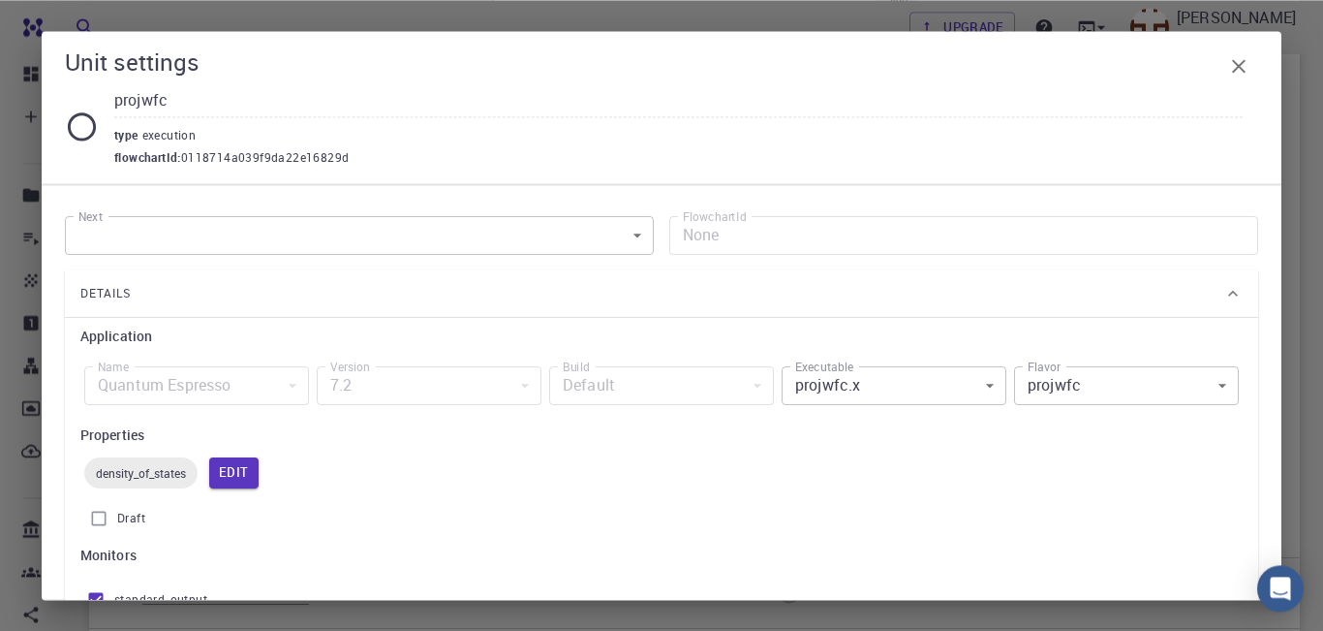
click at [989, 387] on body "Free Dashboard Create New Job New Material Create Material Upload File Import f…" at bounding box center [661, 155] width 1323 height 1352
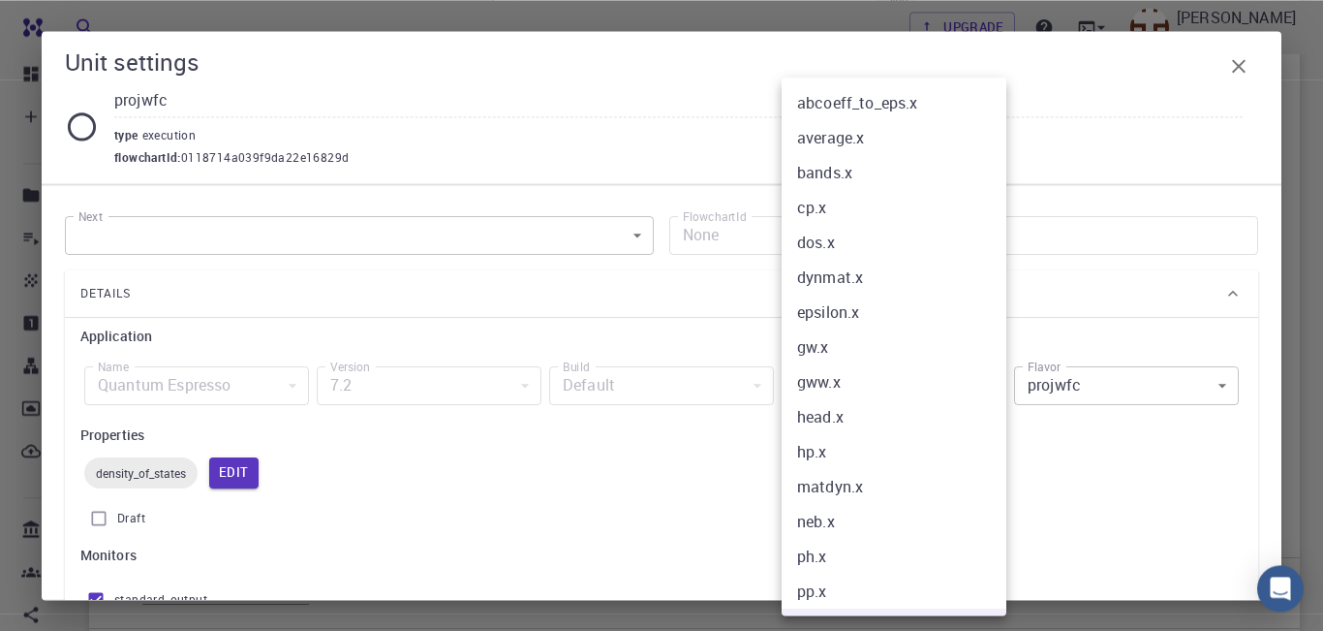
scroll to position [245, 0]
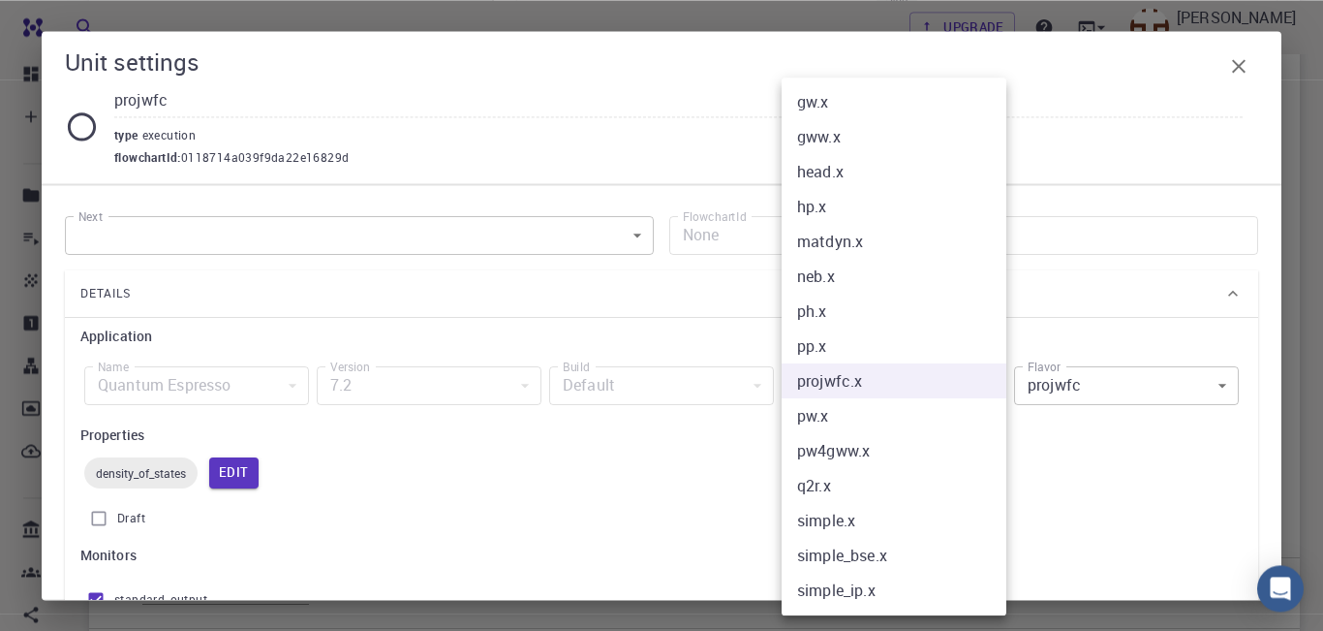
click at [1210, 341] on div at bounding box center [661, 315] width 1323 height 631
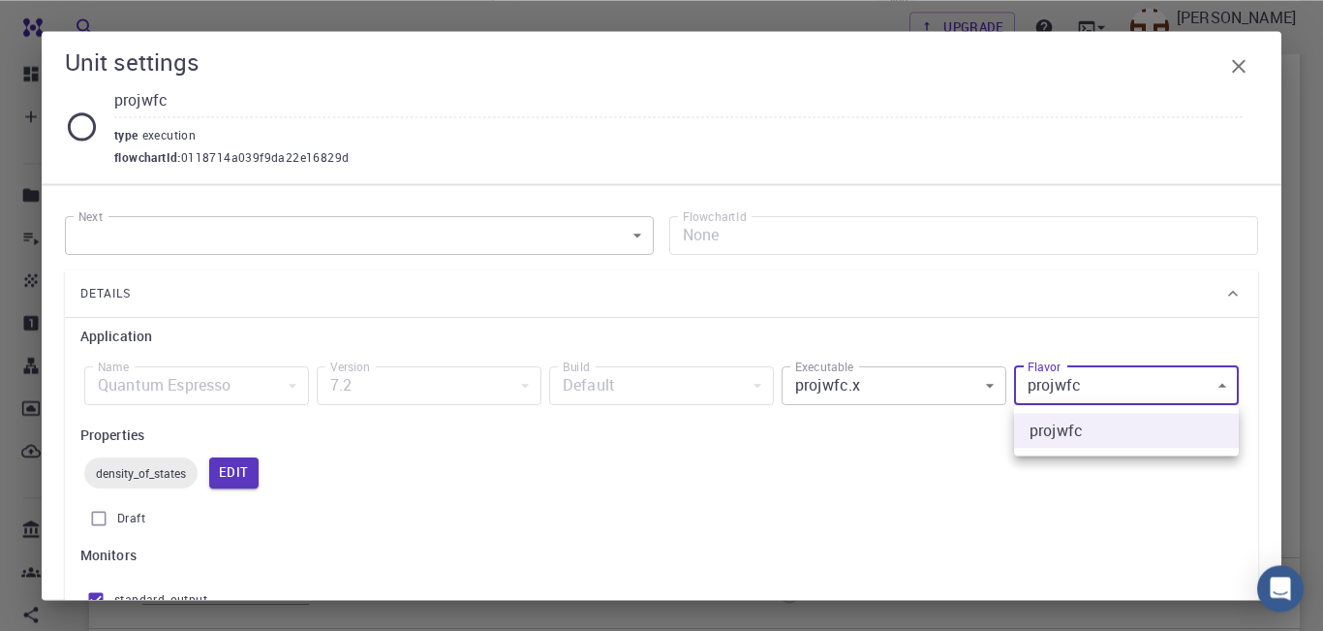
click at [1221, 379] on body "Free Dashboard Create New Job New Material Create Material Upload File Import f…" at bounding box center [661, 155] width 1323 height 1352
click at [1221, 379] on div at bounding box center [661, 315] width 1323 height 631
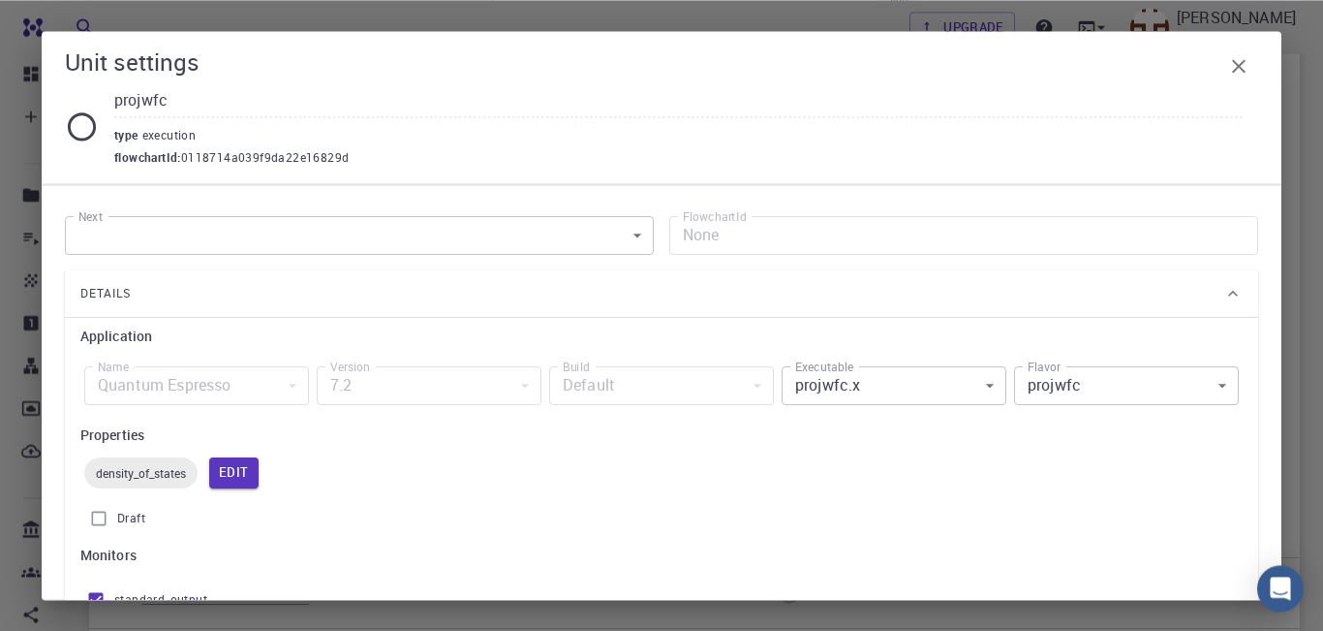
click at [838, 454] on div "density_of_states Edit" at bounding box center [661, 472] width 1162 height 39
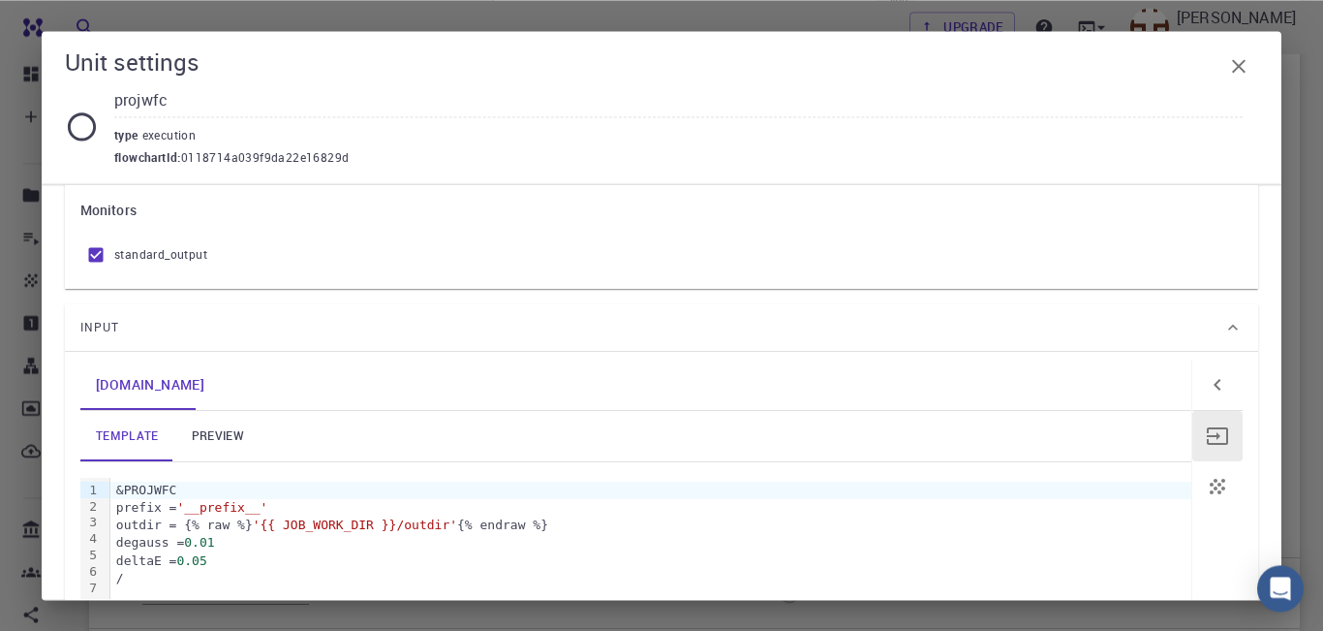
scroll to position [461, 0]
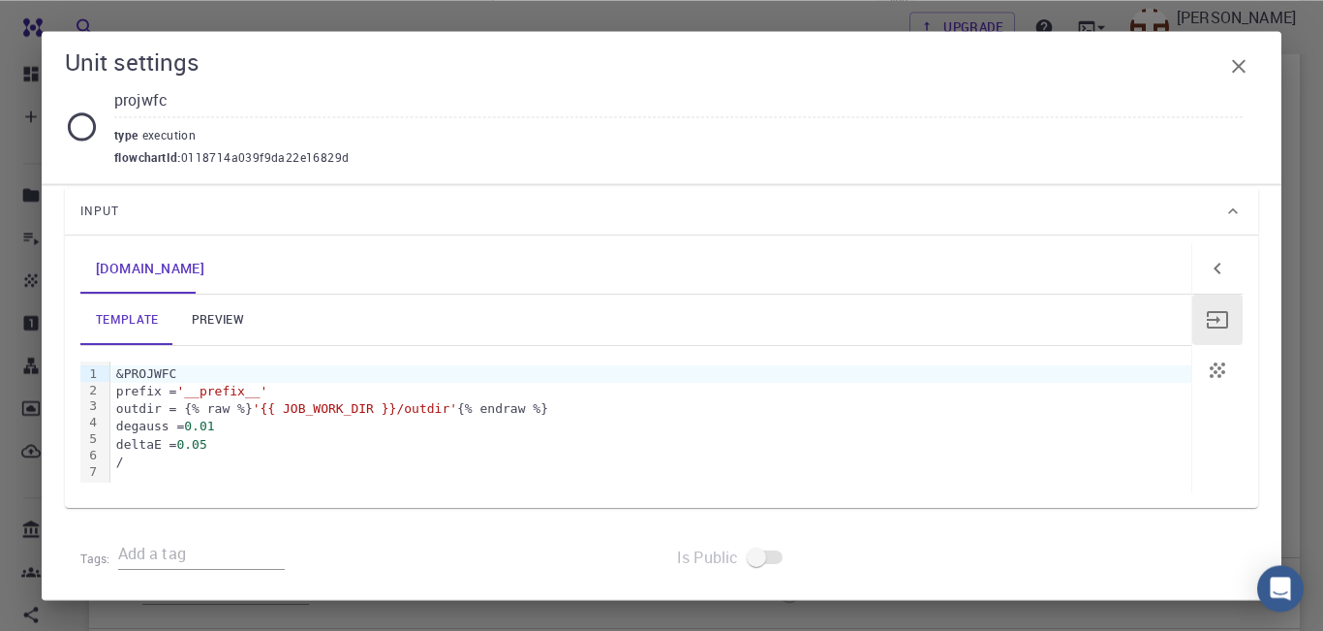
click at [214, 325] on link "preview" at bounding box center [217, 319] width 87 height 50
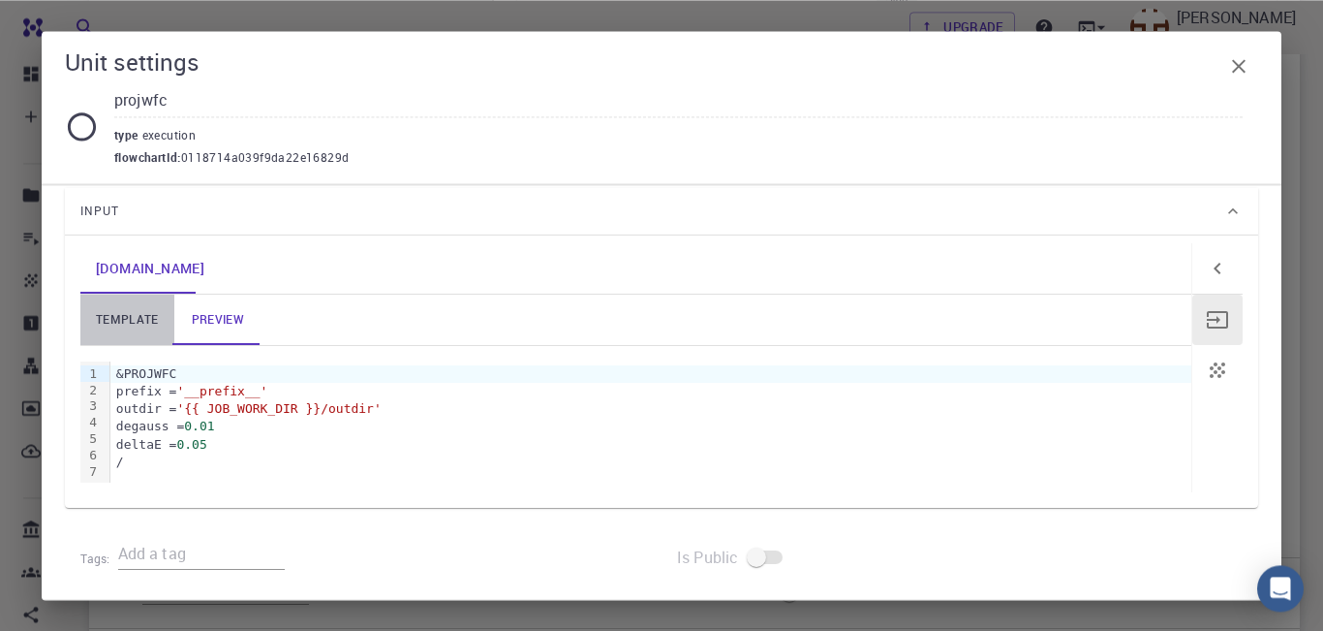
click at [126, 318] on link "template" at bounding box center [127, 319] width 94 height 50
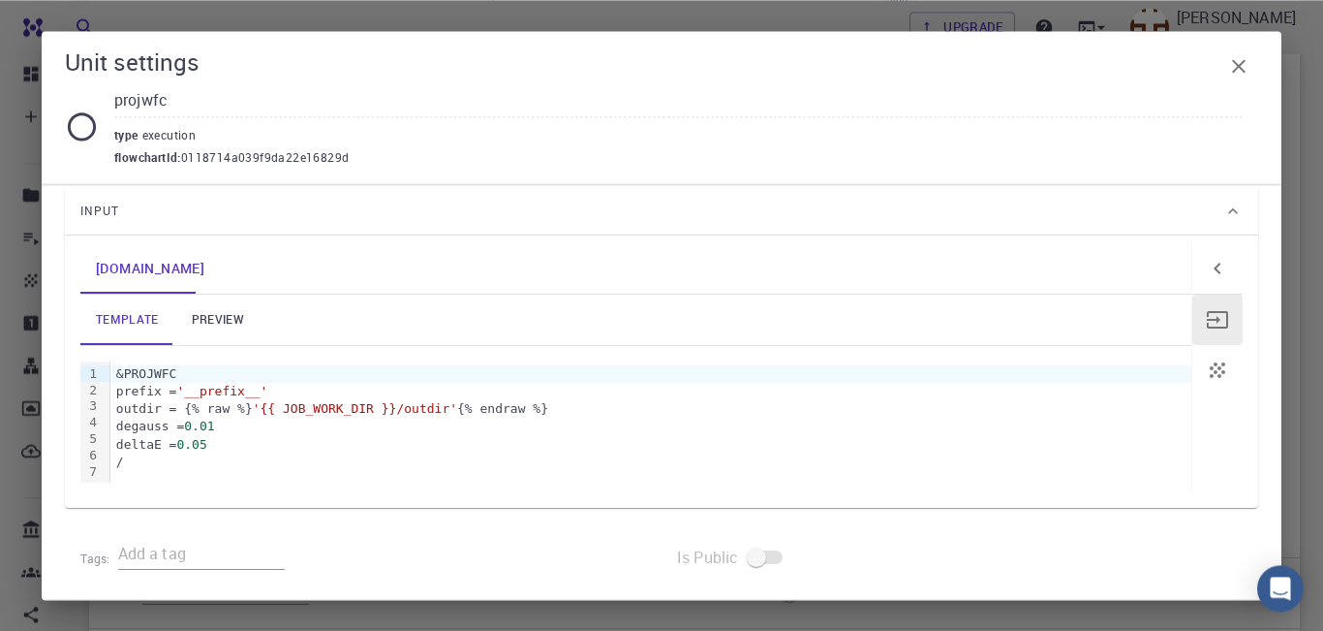
click at [1229, 205] on icon at bounding box center [1232, 210] width 19 height 19
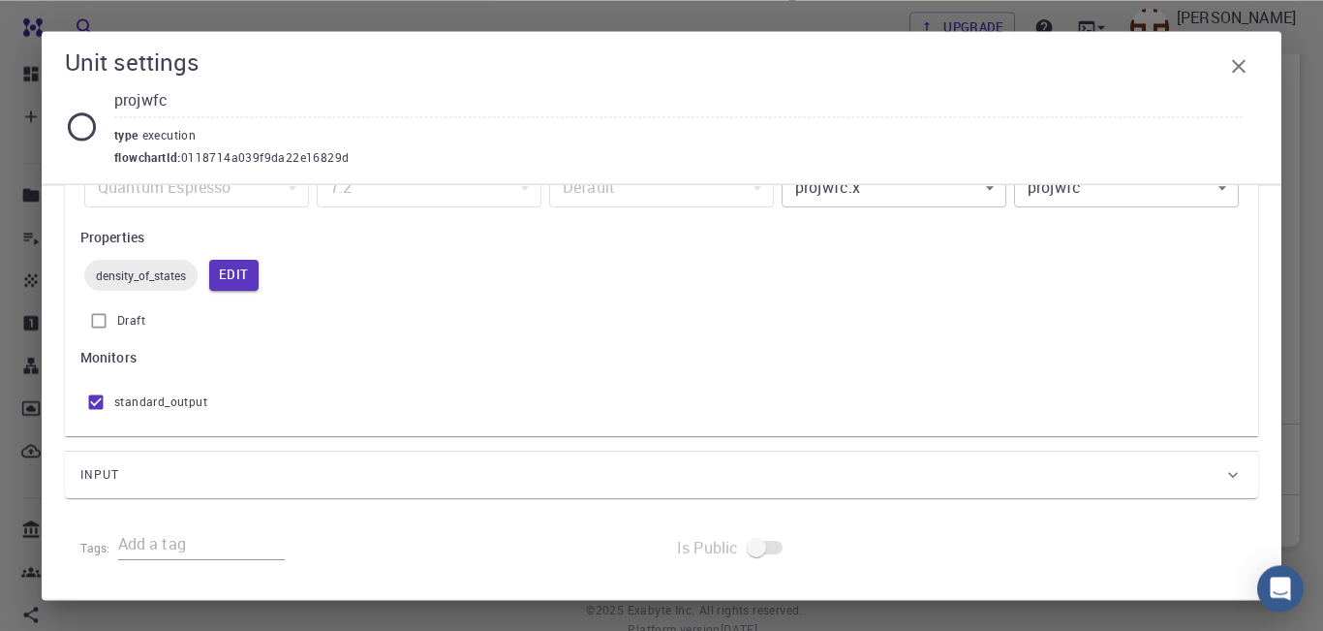
scroll to position [741, 0]
click at [1242, 466] on icon at bounding box center [1232, 474] width 19 height 19
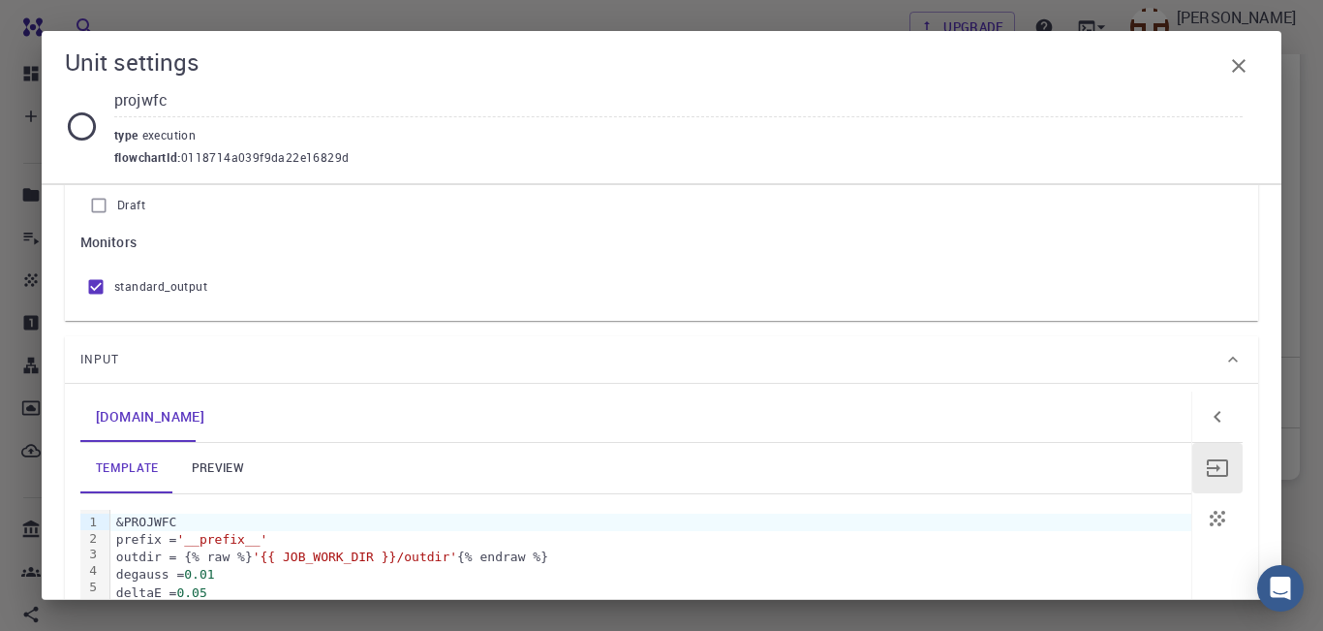
scroll to position [461, 0]
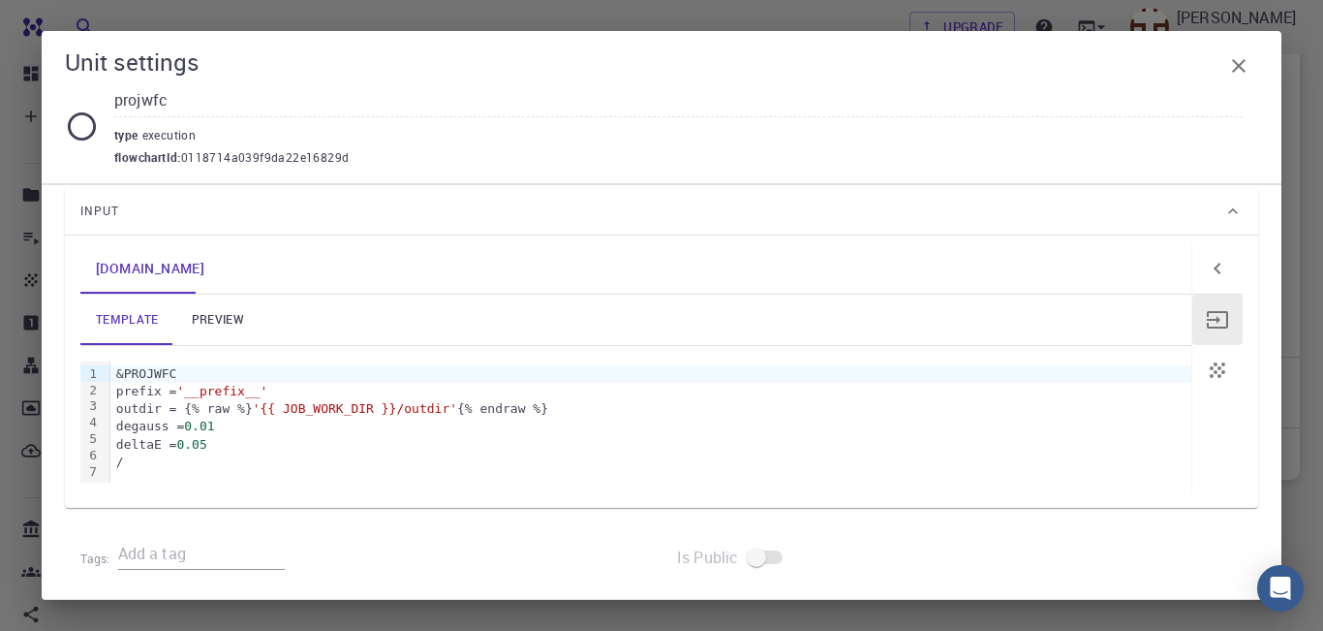
click at [1221, 265] on icon "button" at bounding box center [1217, 268] width 23 height 23
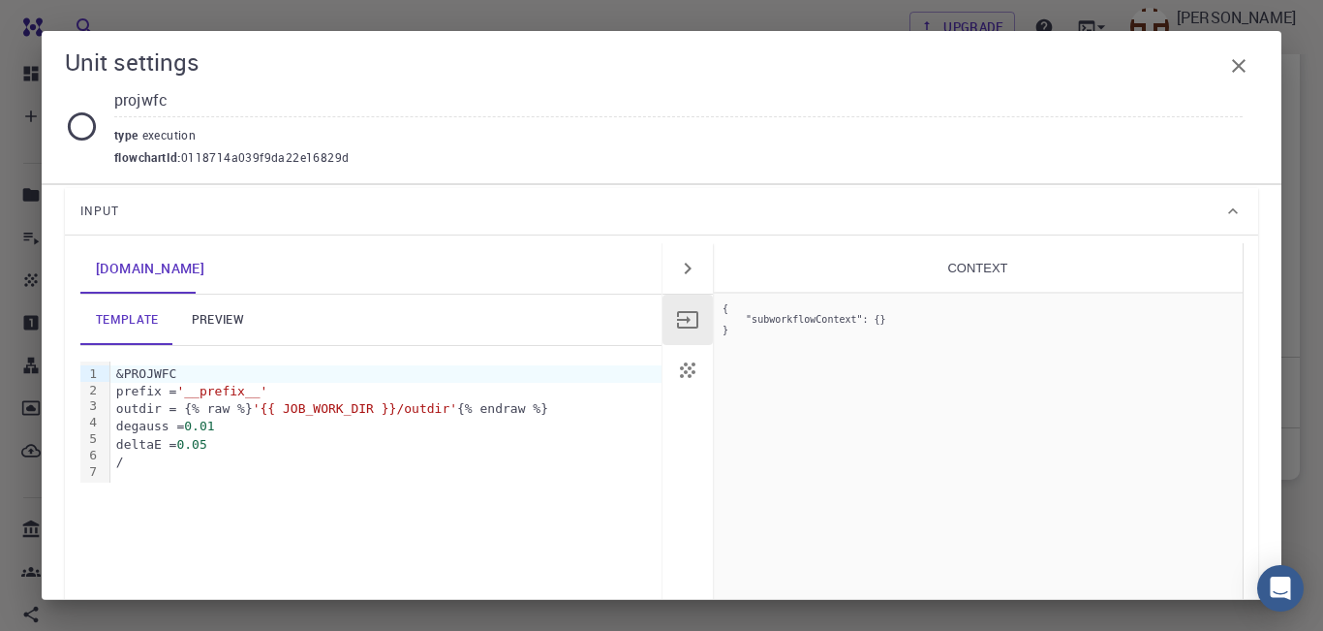
click at [684, 268] on icon "button" at bounding box center [687, 268] width 23 height 23
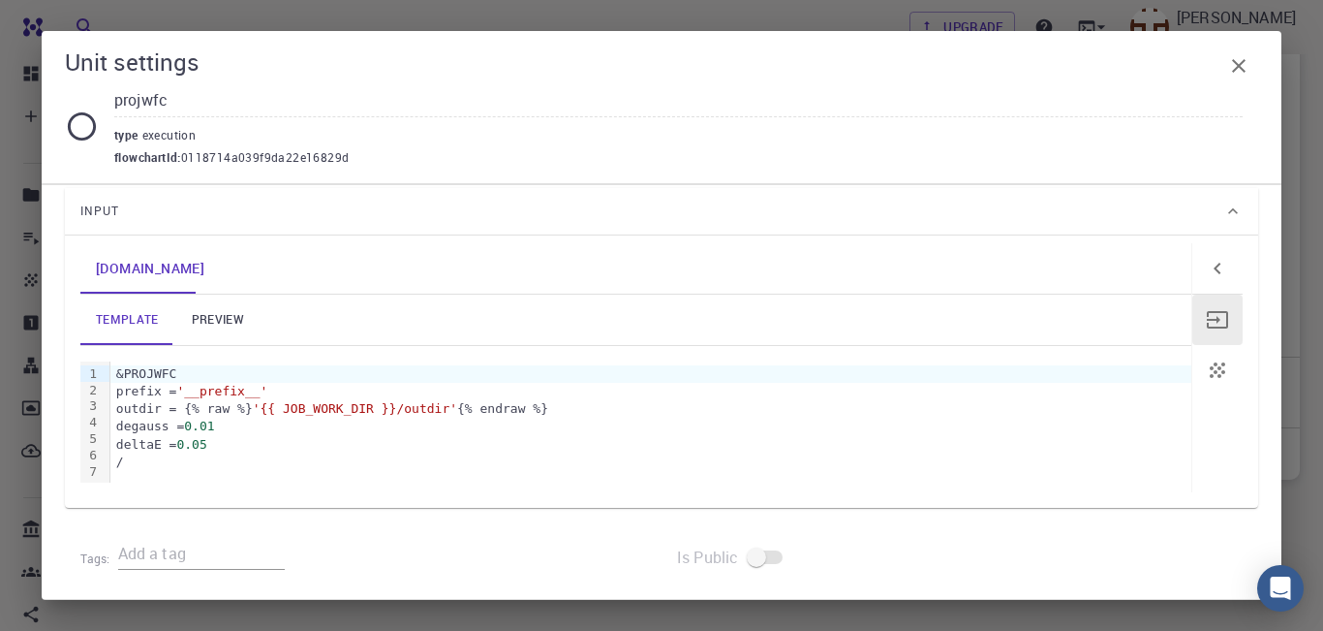
click at [1224, 209] on icon at bounding box center [1232, 210] width 19 height 19
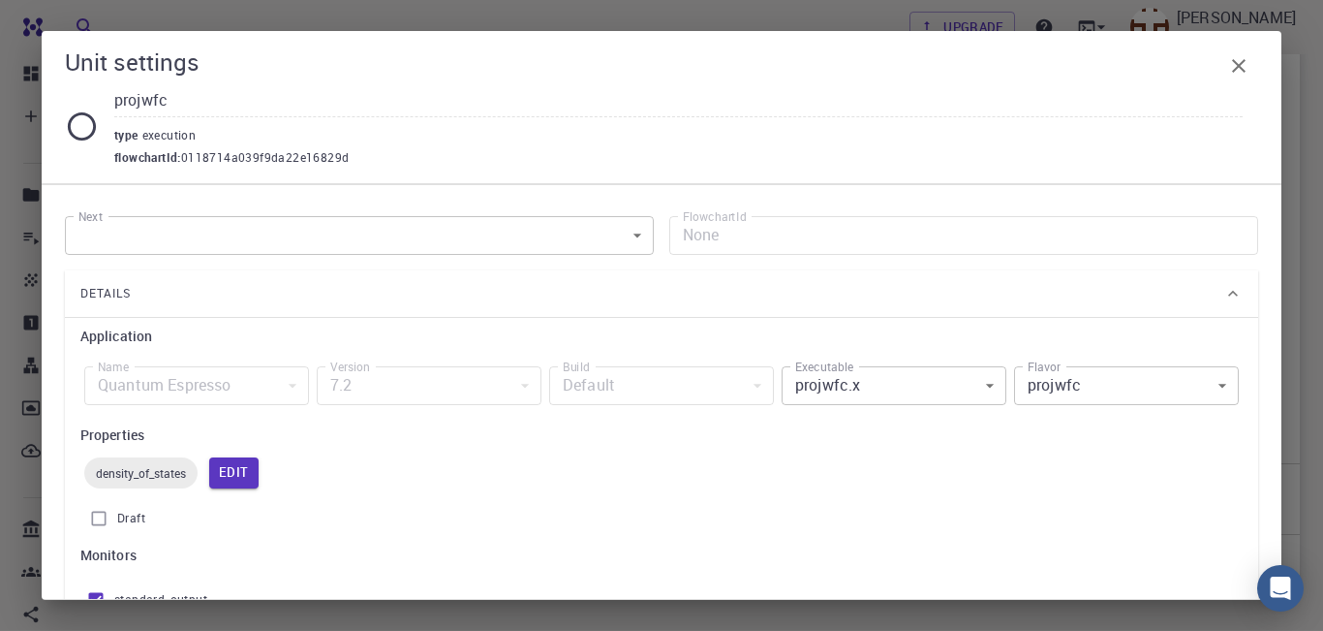
scroll to position [607, 0]
click at [80, 122] on icon at bounding box center [82, 126] width 34 height 34
click at [1237, 62] on icon "button" at bounding box center [1238, 65] width 23 height 23
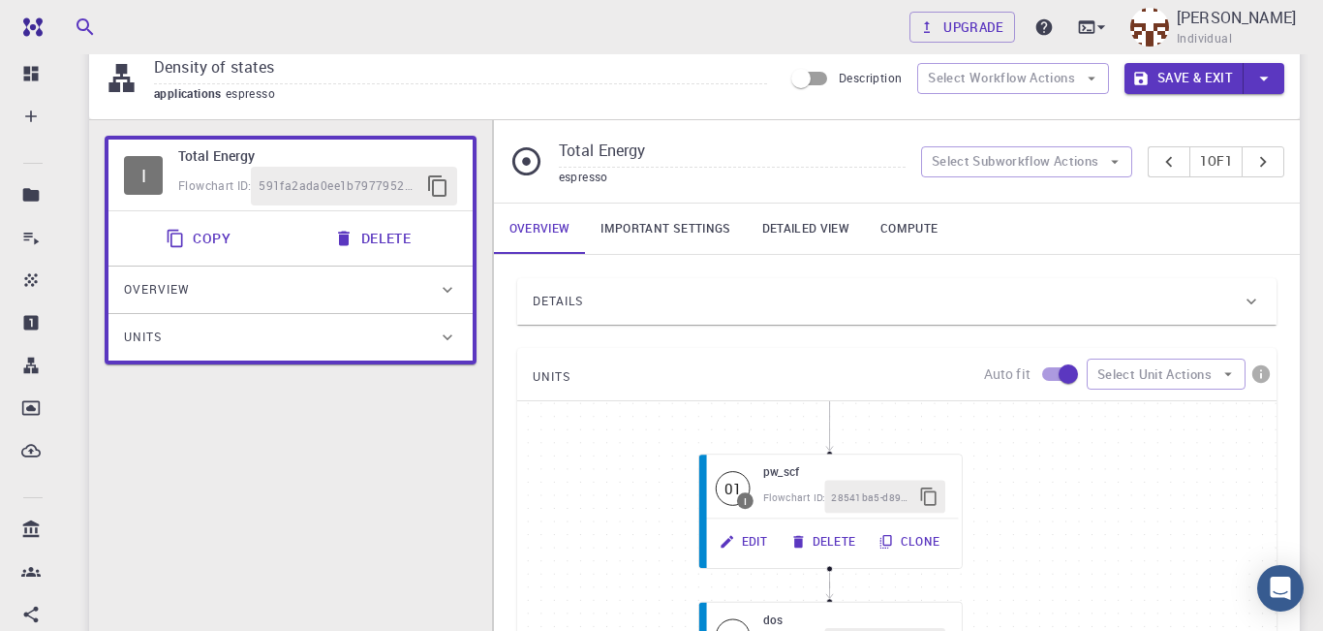
scroll to position [0, 0]
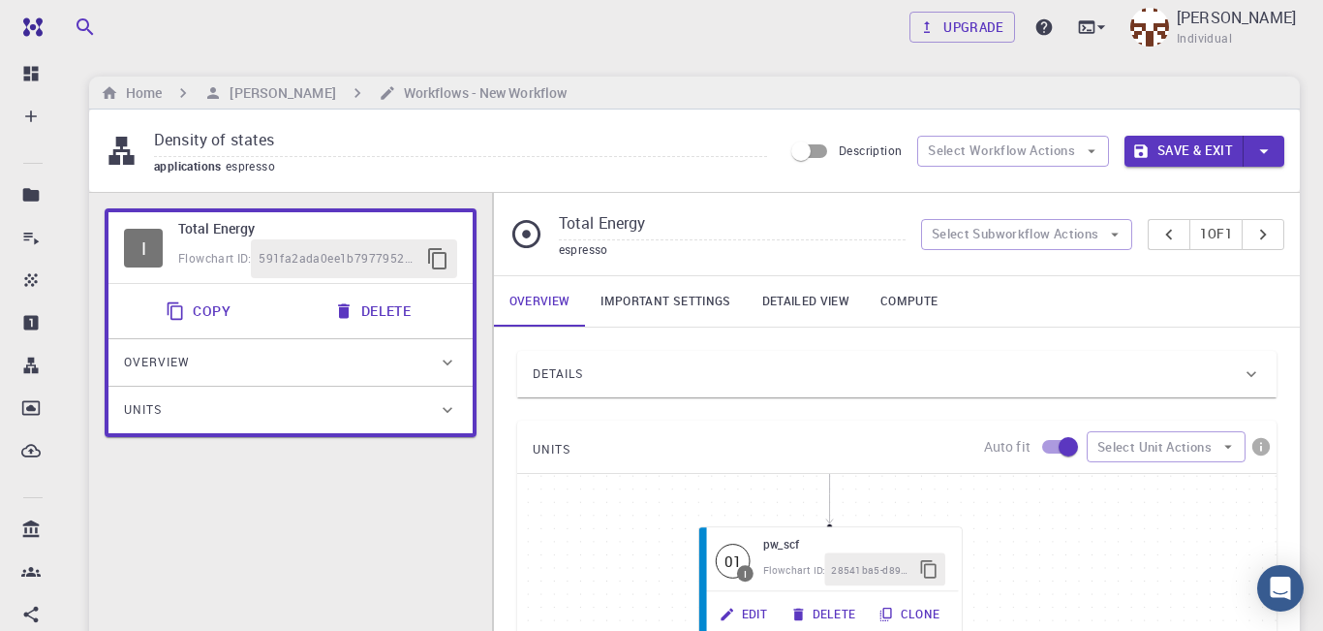
click at [295, 140] on input "Density of states" at bounding box center [460, 141] width 613 height 32
click at [296, 139] on input "Density of states" at bounding box center [460, 141] width 613 height 32
type input "DOS"
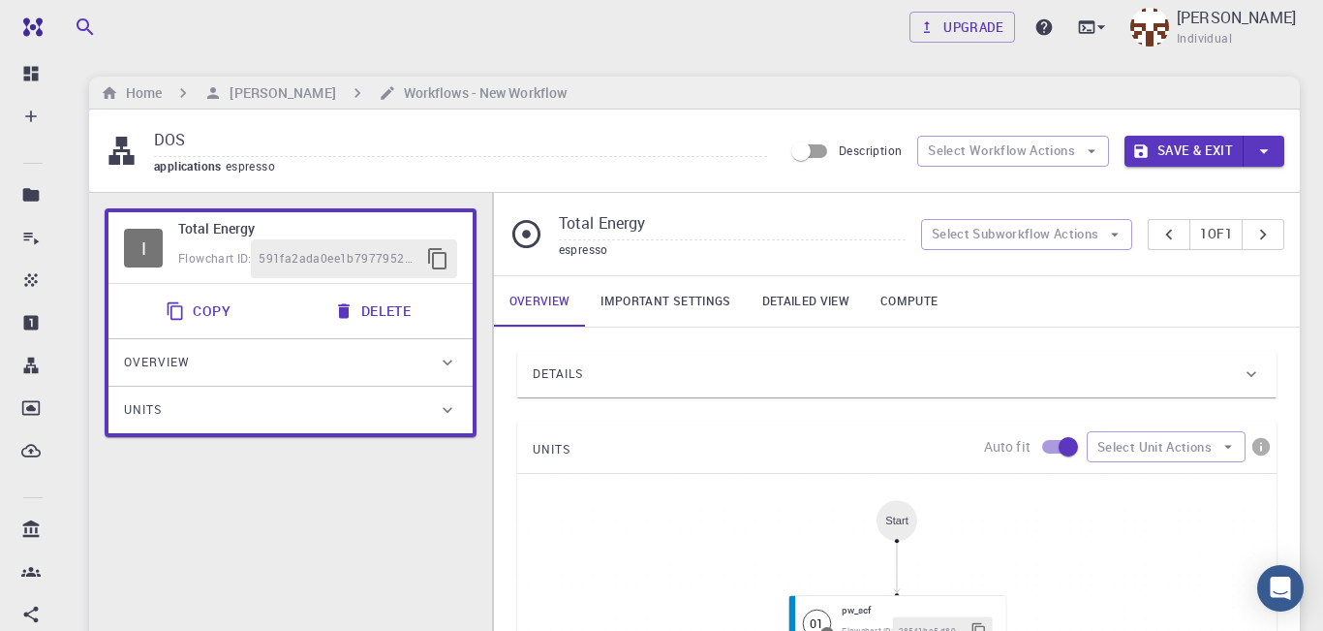
click at [576, 156] on input "DOS" at bounding box center [460, 141] width 613 height 32
click at [1211, 149] on button "Save & Exit" at bounding box center [1184, 151] width 119 height 31
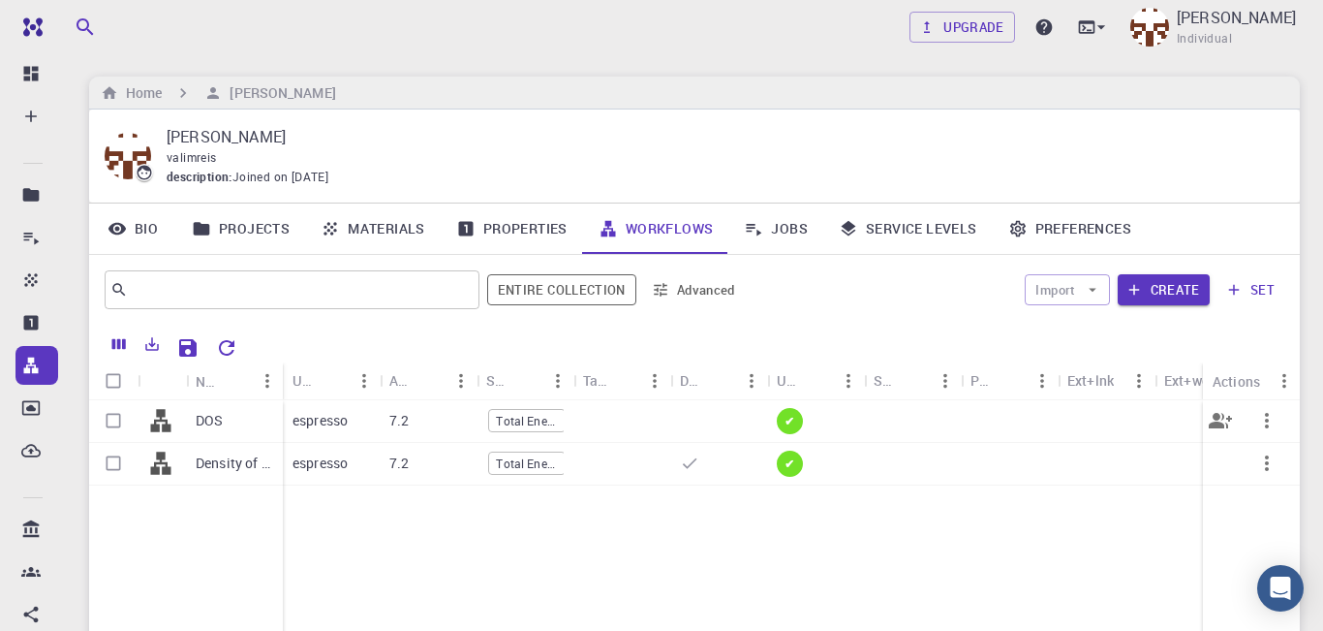
click at [232, 421] on div "DOS" at bounding box center [234, 421] width 97 height 43
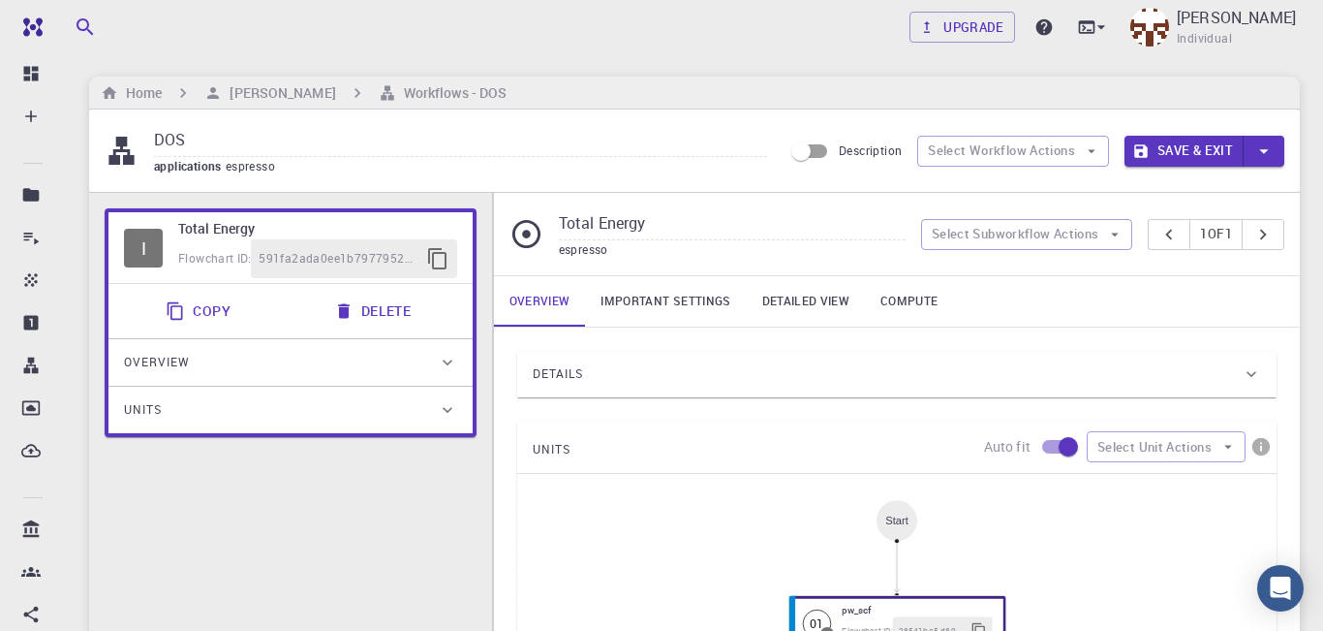
click at [176, 134] on input "DOS" at bounding box center [460, 141] width 613 height 32
type input "[PERSON_NAME]"
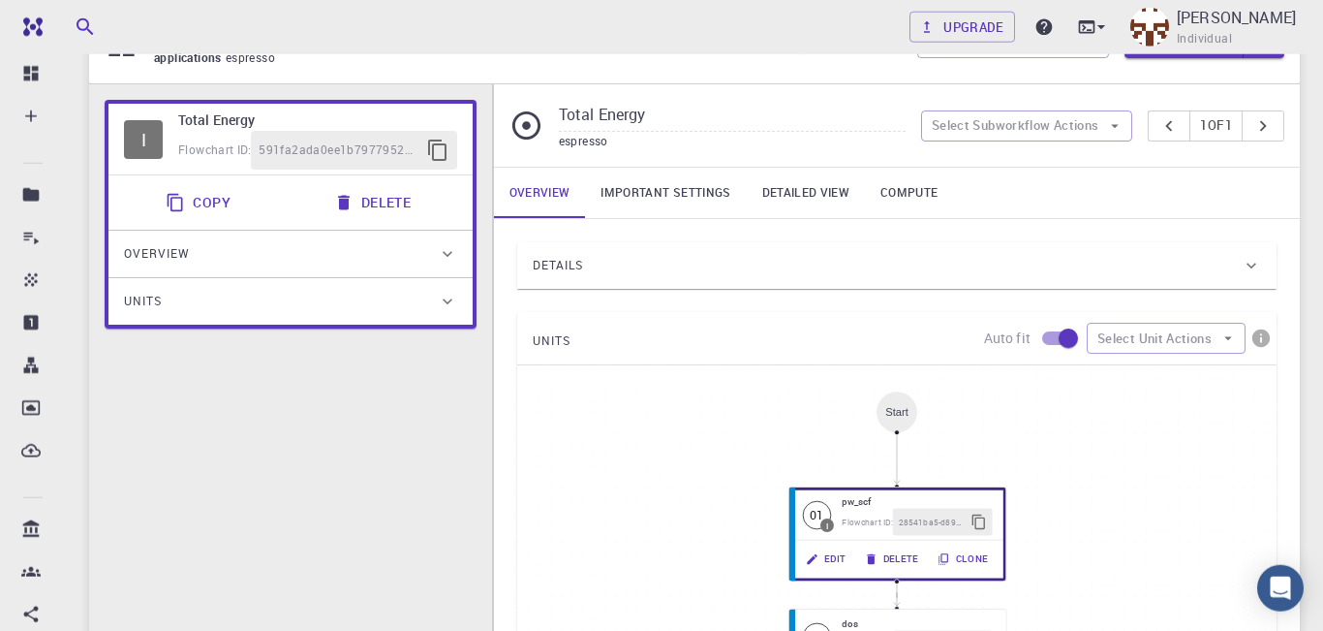
scroll to position [267, 0]
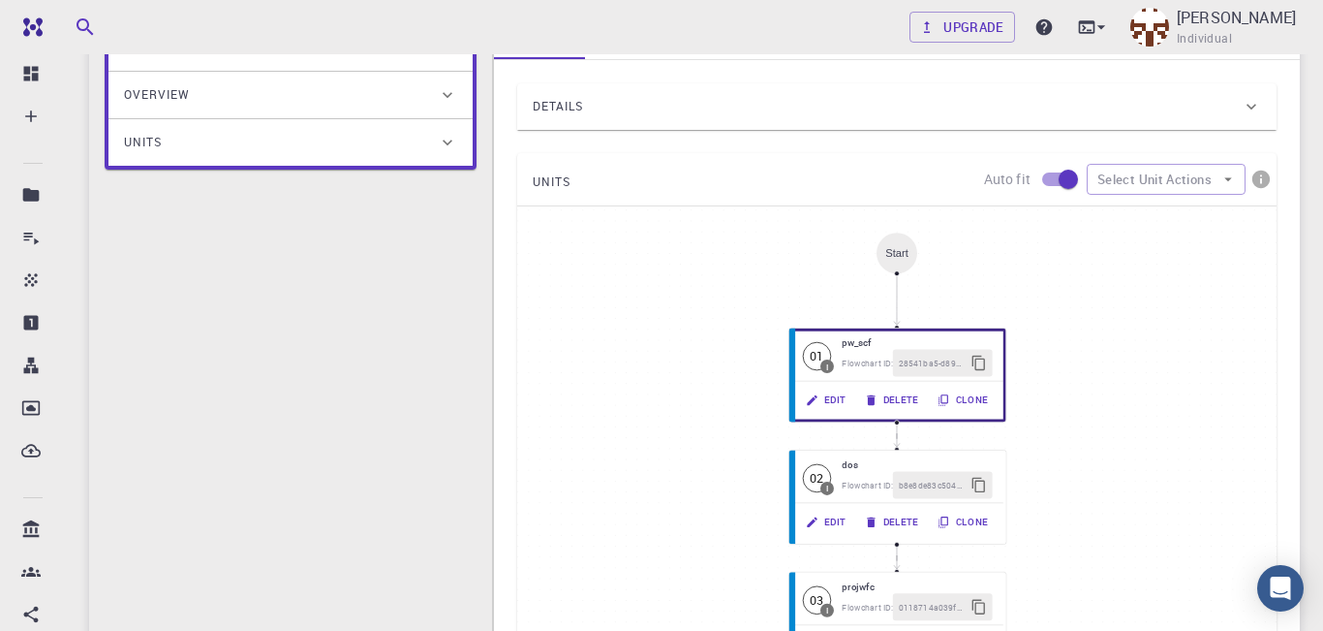
click at [1250, 115] on icon at bounding box center [1251, 106] width 19 height 19
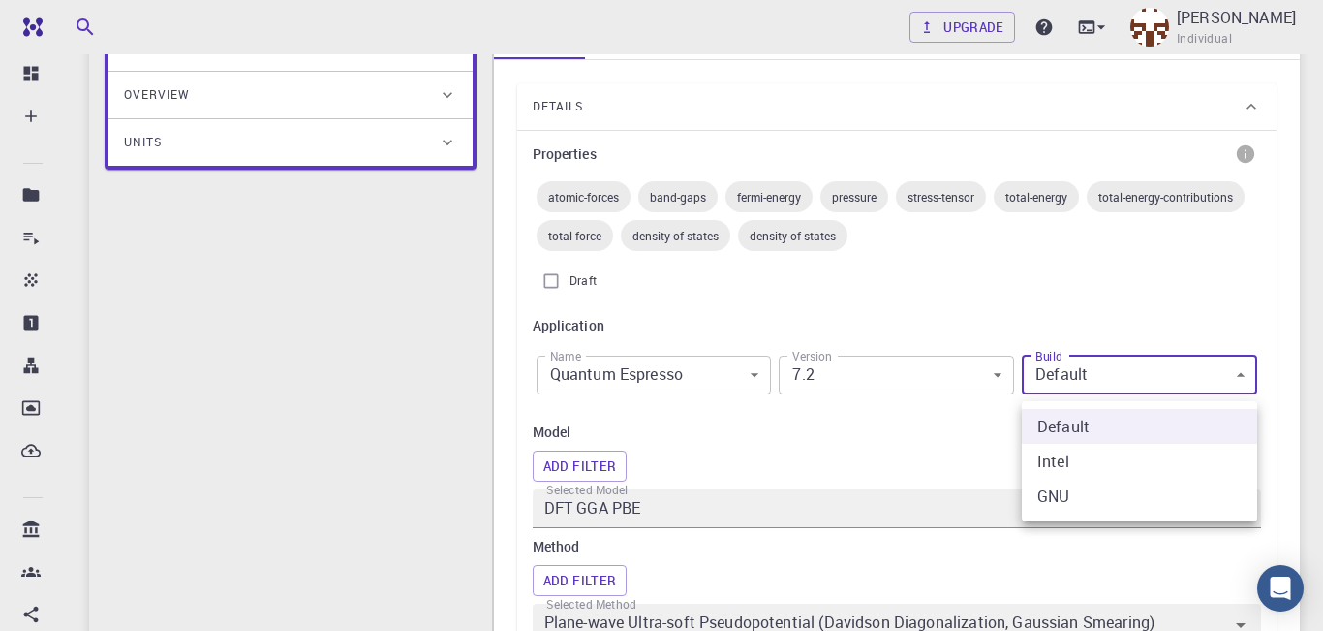
click at [1237, 302] on div at bounding box center [661, 315] width 1323 height 631
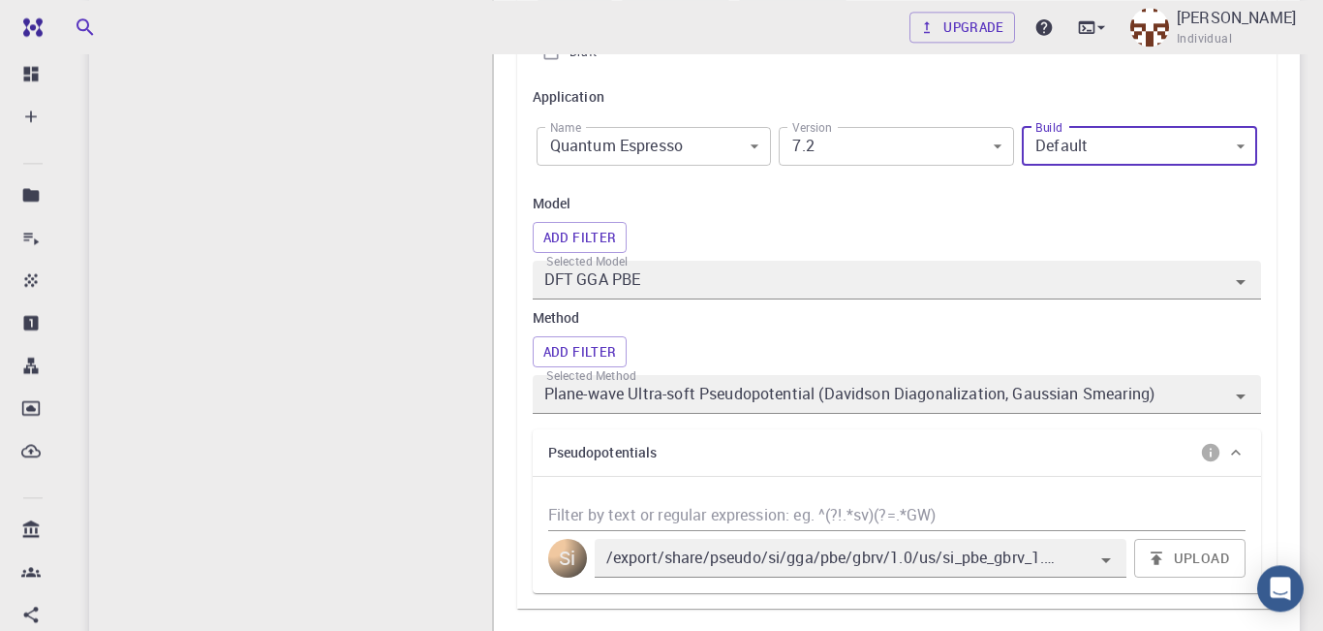
scroll to position [535, 0]
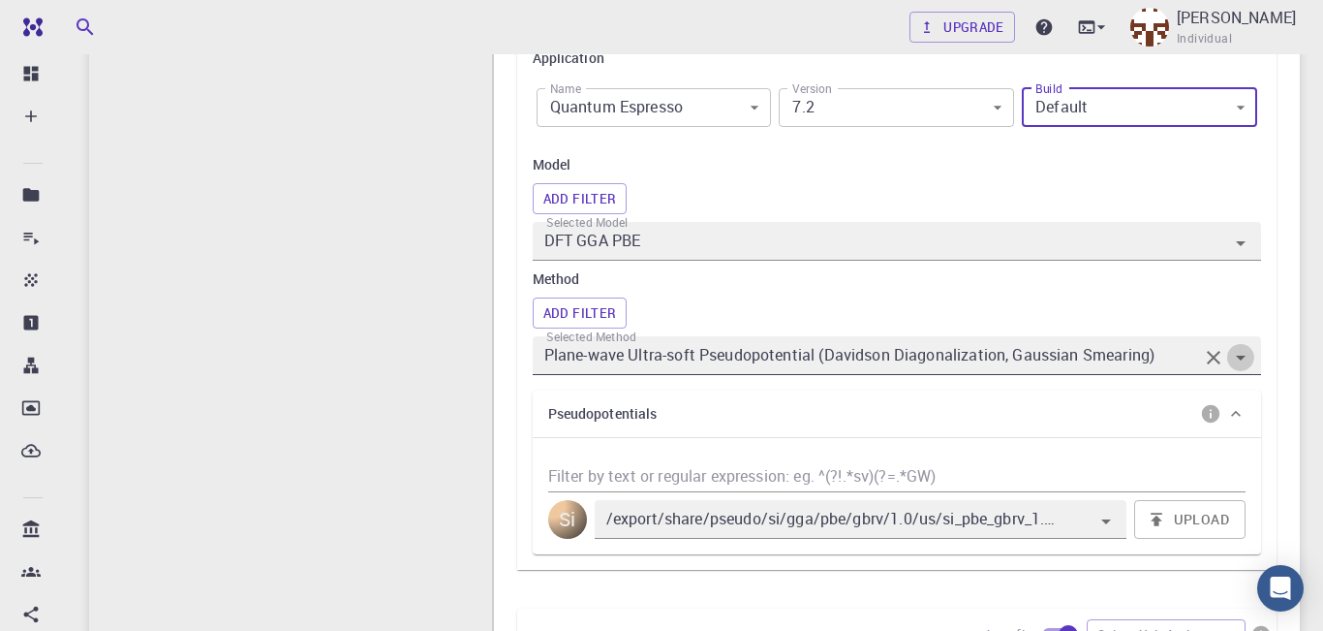
click at [1247, 366] on icon "Open" at bounding box center [1240, 357] width 23 height 23
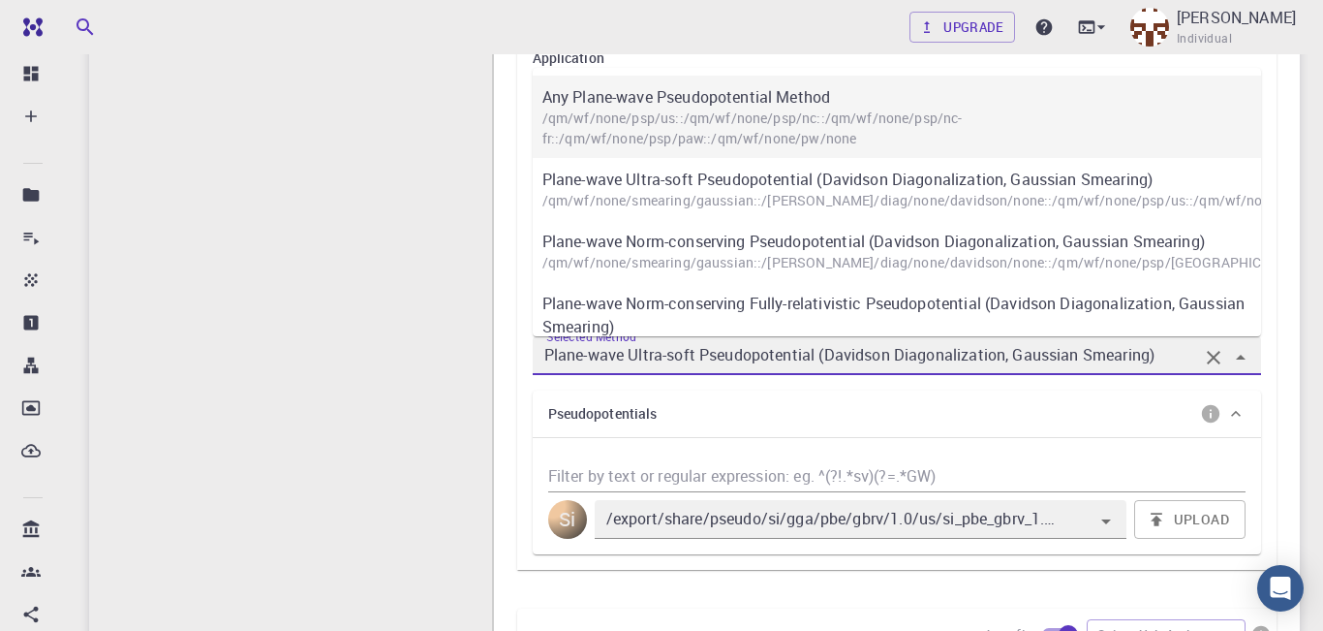
click at [785, 103] on p "Any Plane-wave Pseudopotential Method" at bounding box center [906, 96] width 728 height 23
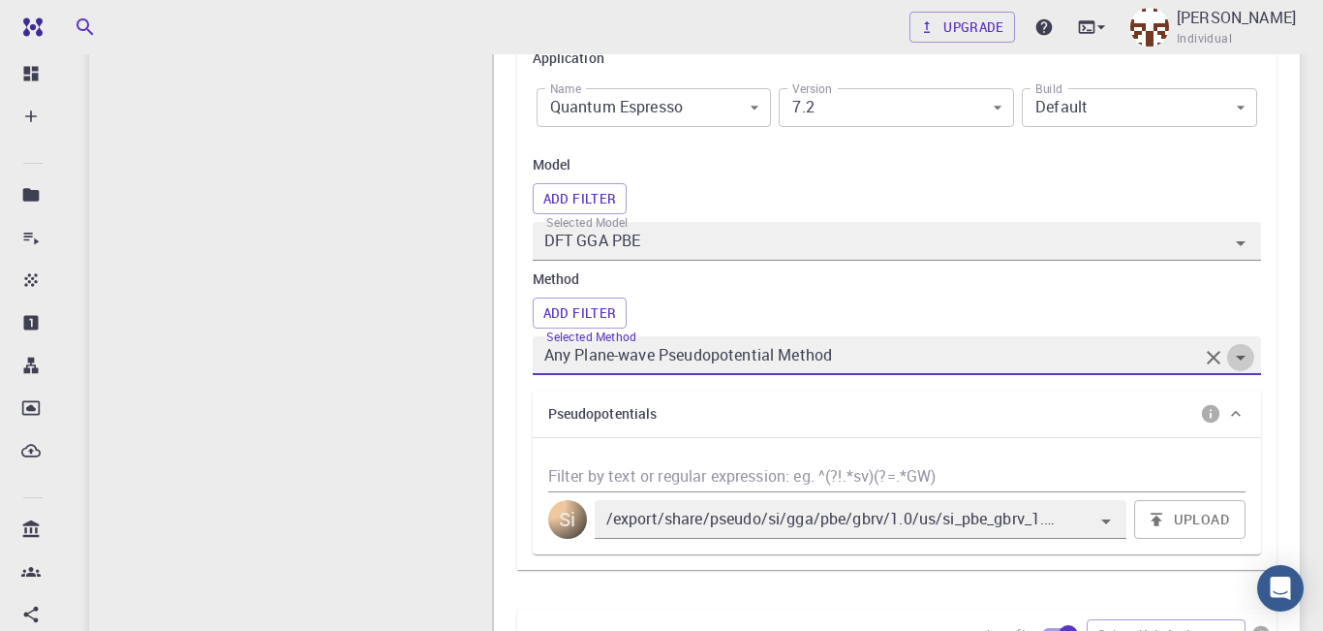
click at [1243, 357] on icon "Open" at bounding box center [1240, 357] width 23 height 23
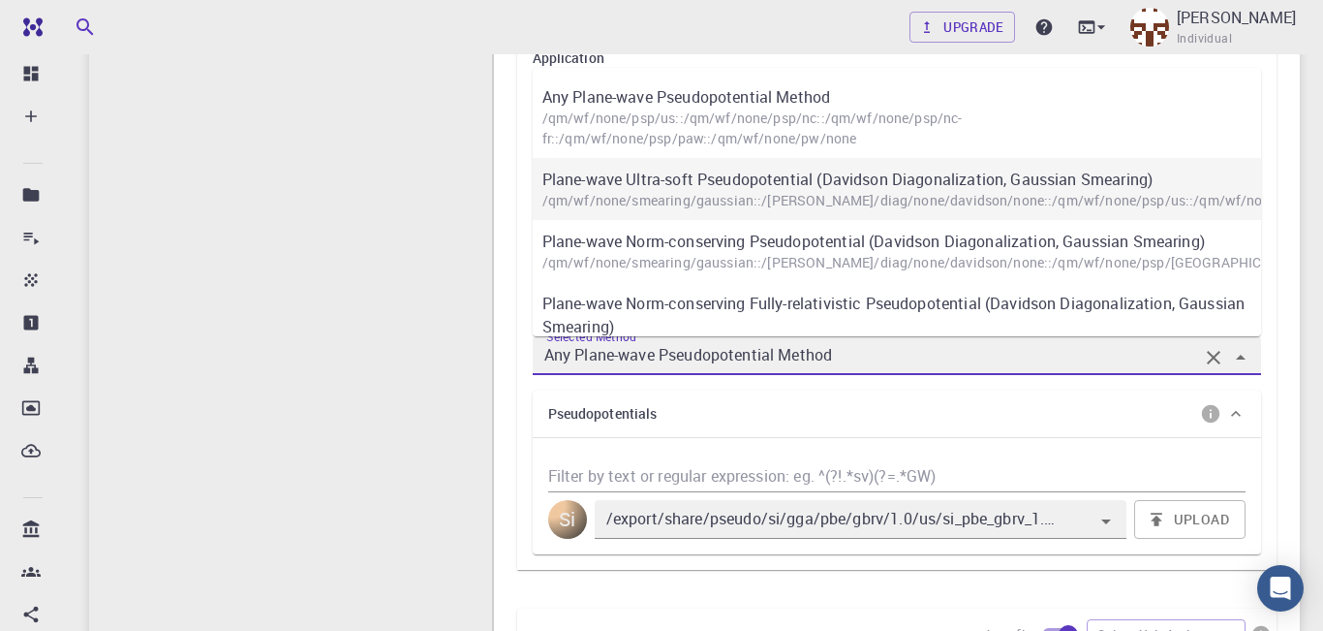
click at [1148, 191] on p "/qm/wf/none/smearing/gaussian::/[PERSON_NAME]/diag/none/davidson/none::/qm/wf/n…" at bounding box center [906, 200] width 728 height 19
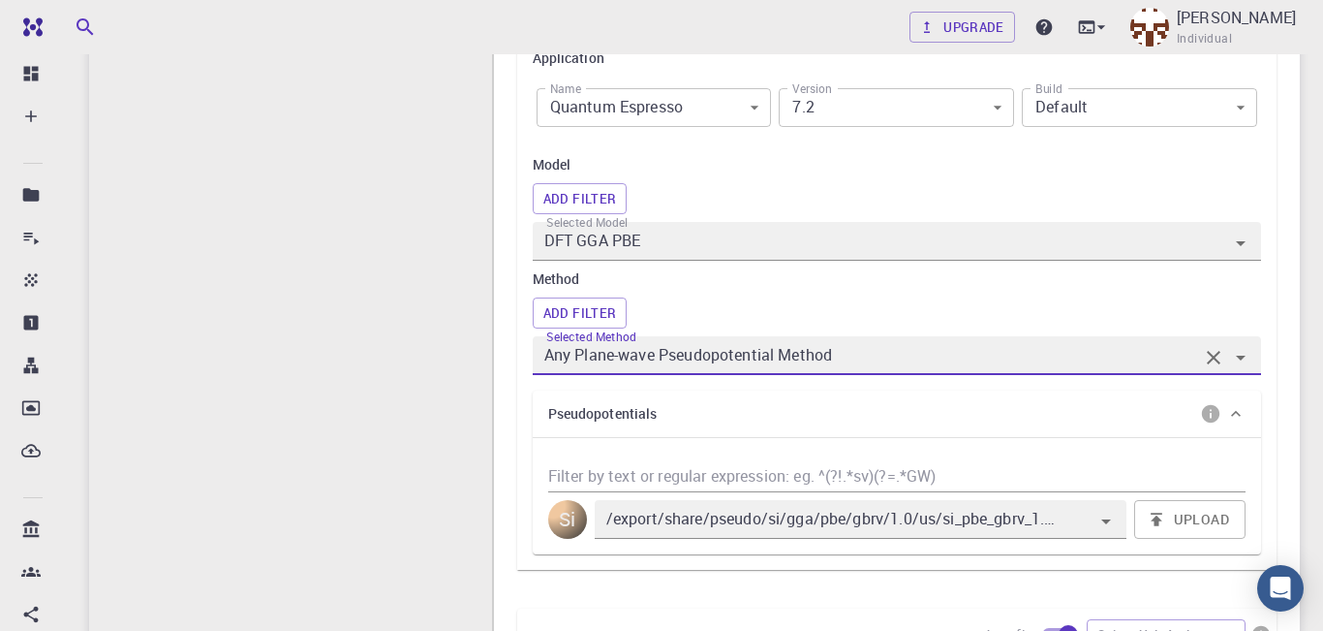
type input "Plane-wave Ultra-soft Pseudopotential (Davidson Diagonalization, Gaussian Smear…"
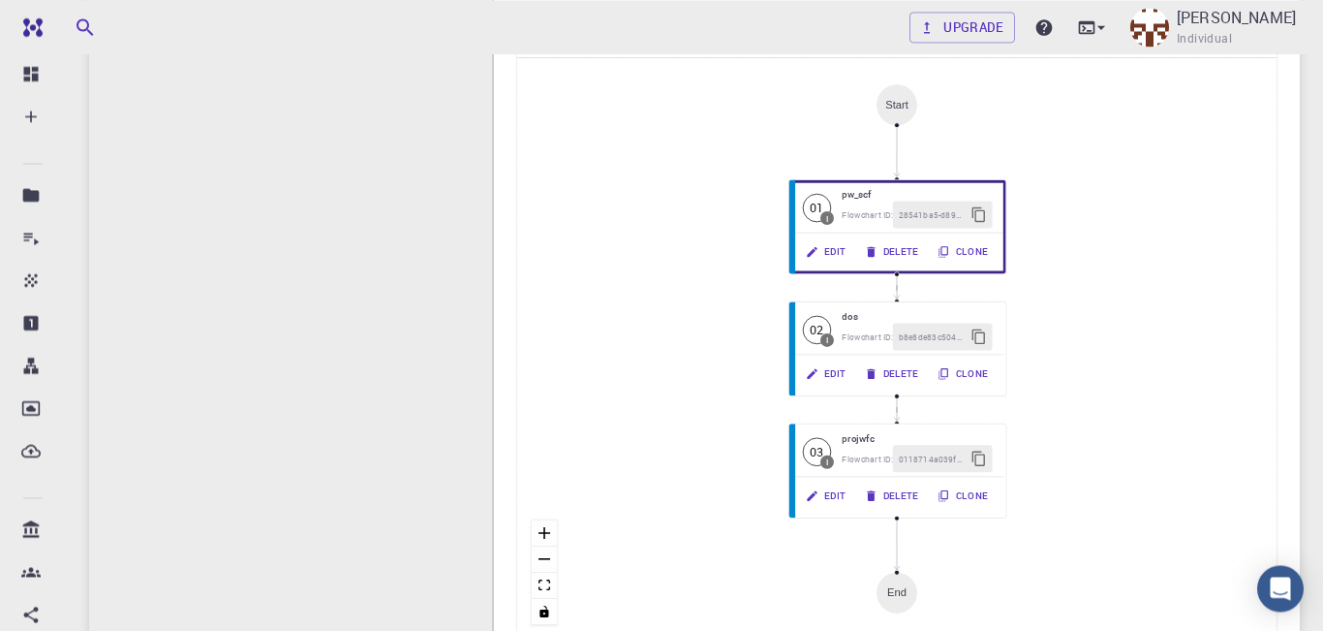
scroll to position [1203, 0]
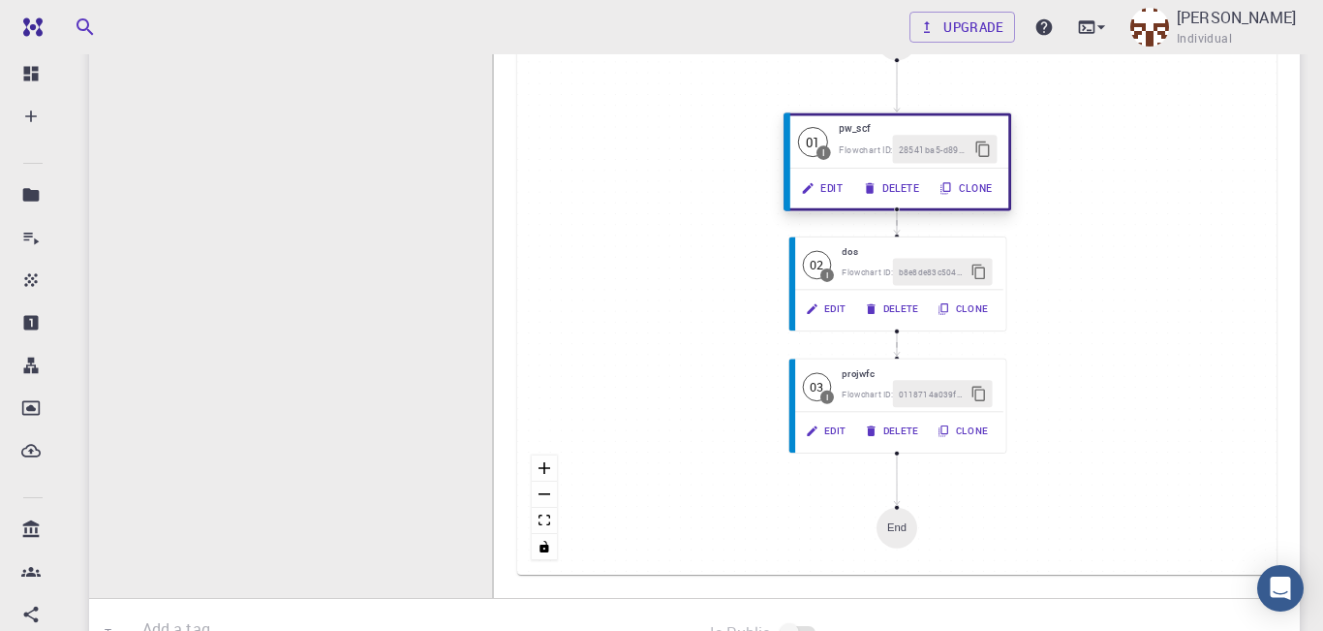
click at [832, 194] on button "Edit" at bounding box center [823, 187] width 62 height 28
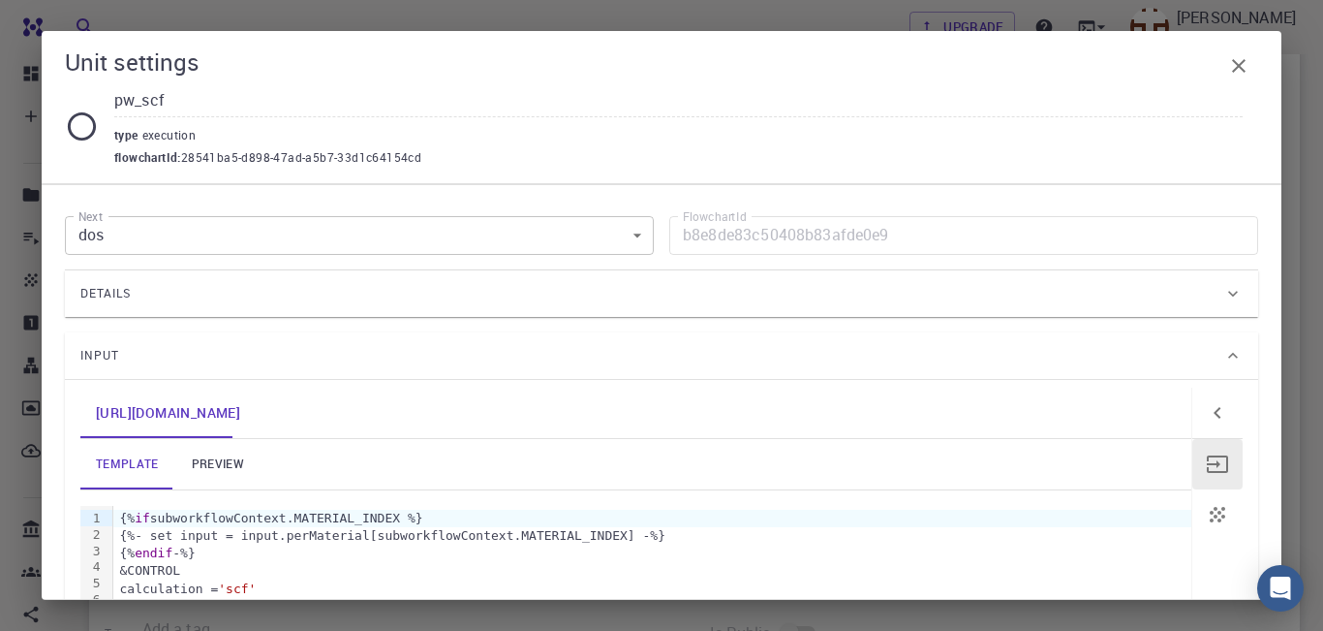
click at [1231, 301] on icon at bounding box center [1232, 293] width 19 height 19
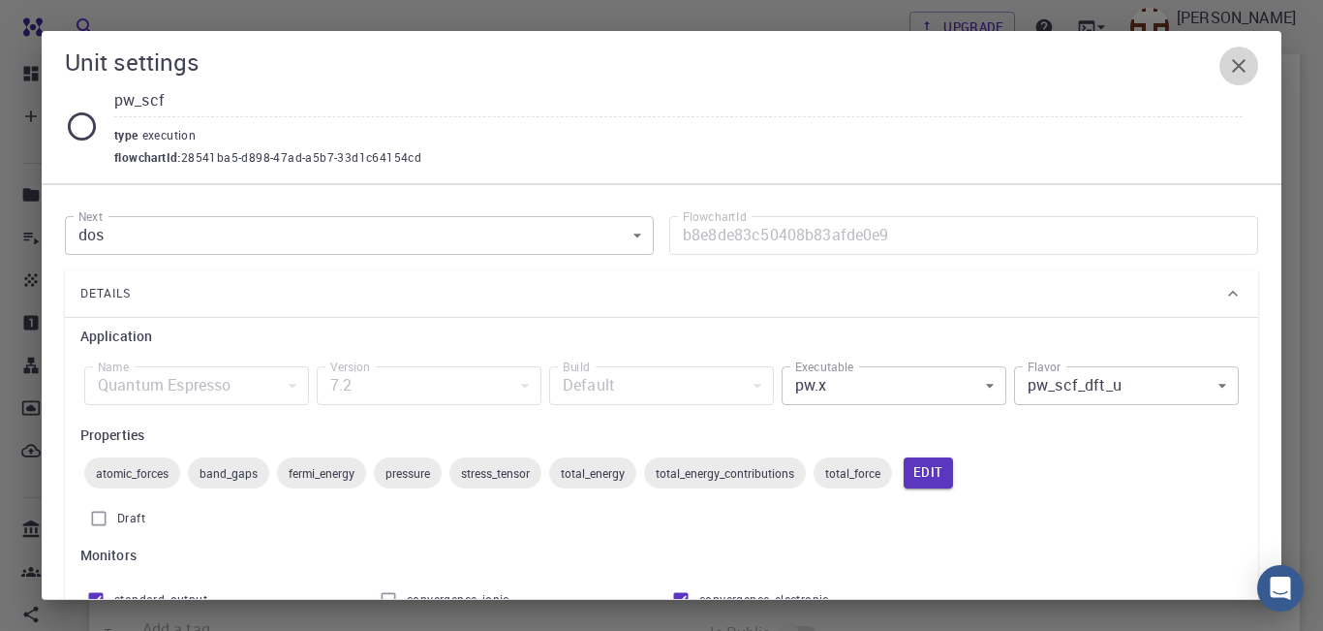
click at [1237, 59] on icon "button" at bounding box center [1238, 65] width 23 height 23
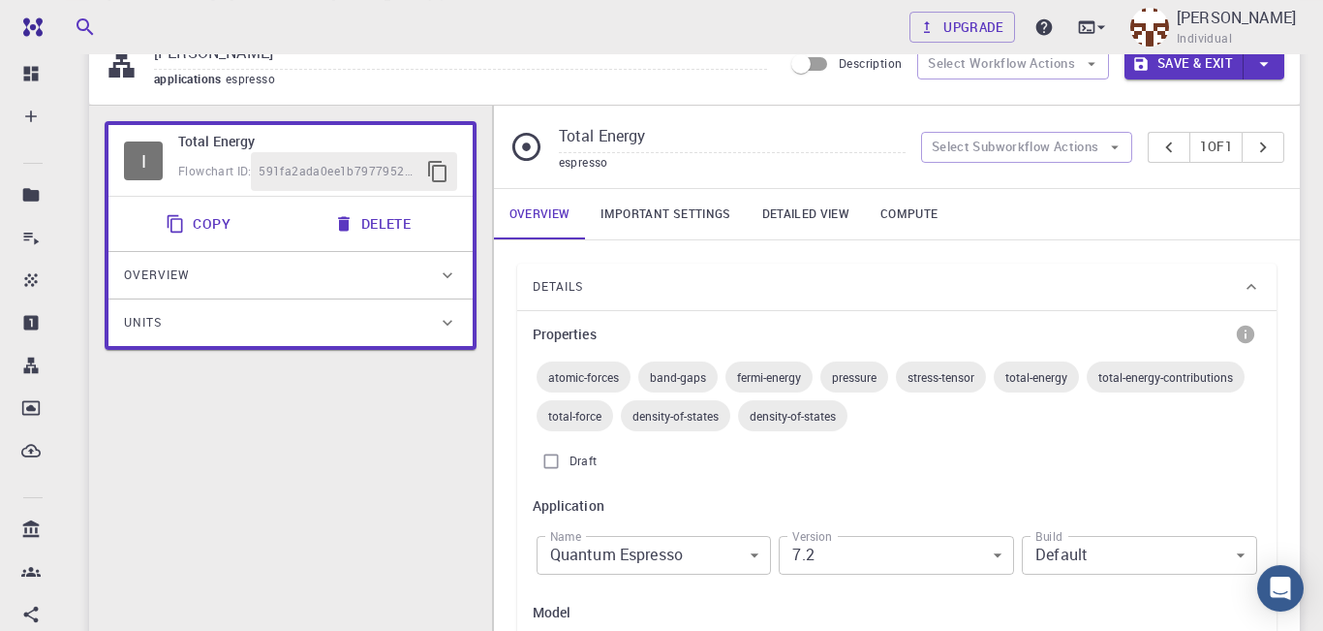
scroll to position [0, 0]
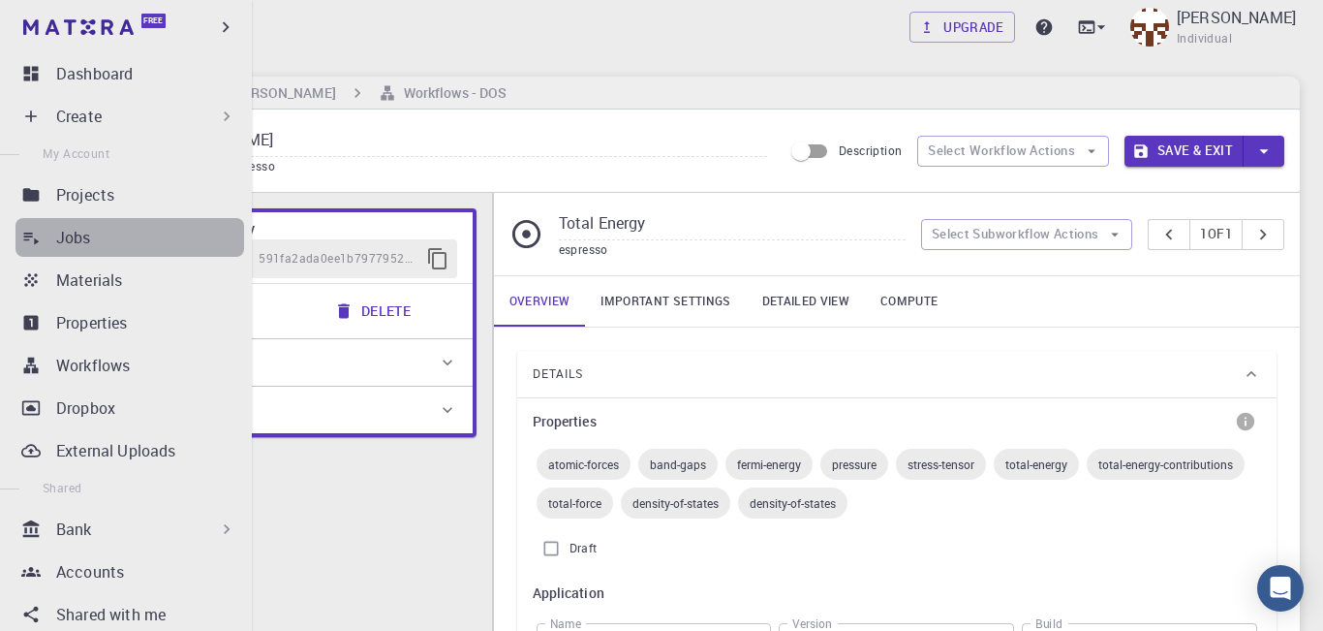
click at [60, 231] on p "Jobs" at bounding box center [73, 237] width 35 height 23
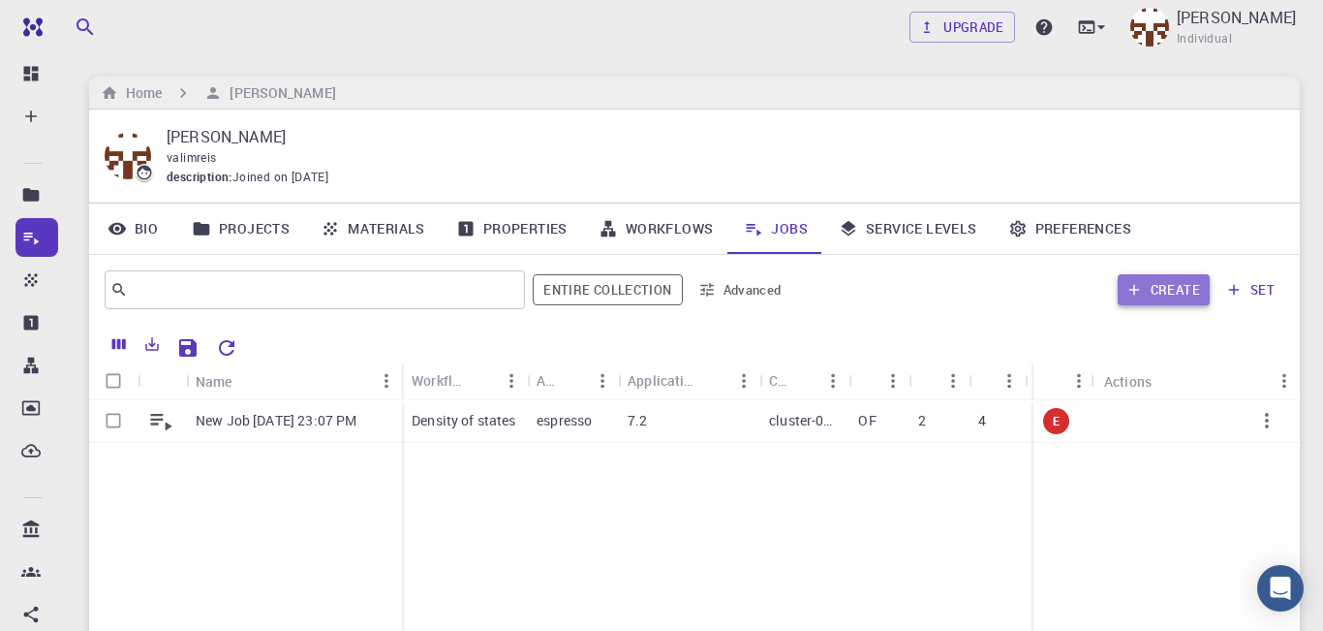
click at [1172, 294] on button "Create" at bounding box center [1164, 289] width 92 height 31
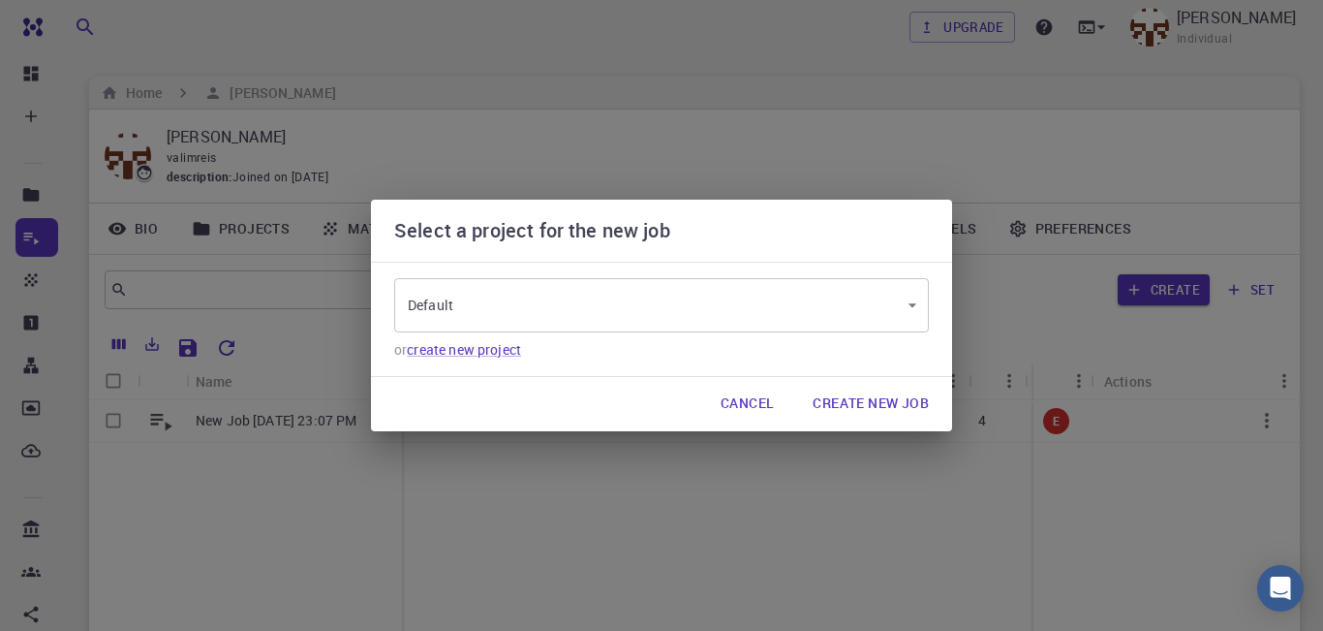
type input "yy7WDGuhjbPRtLtgD"
click at [912, 304] on body "Free Dashboard Create New Job New Material Create Material Upload File Import f…" at bounding box center [661, 445] width 1323 height 890
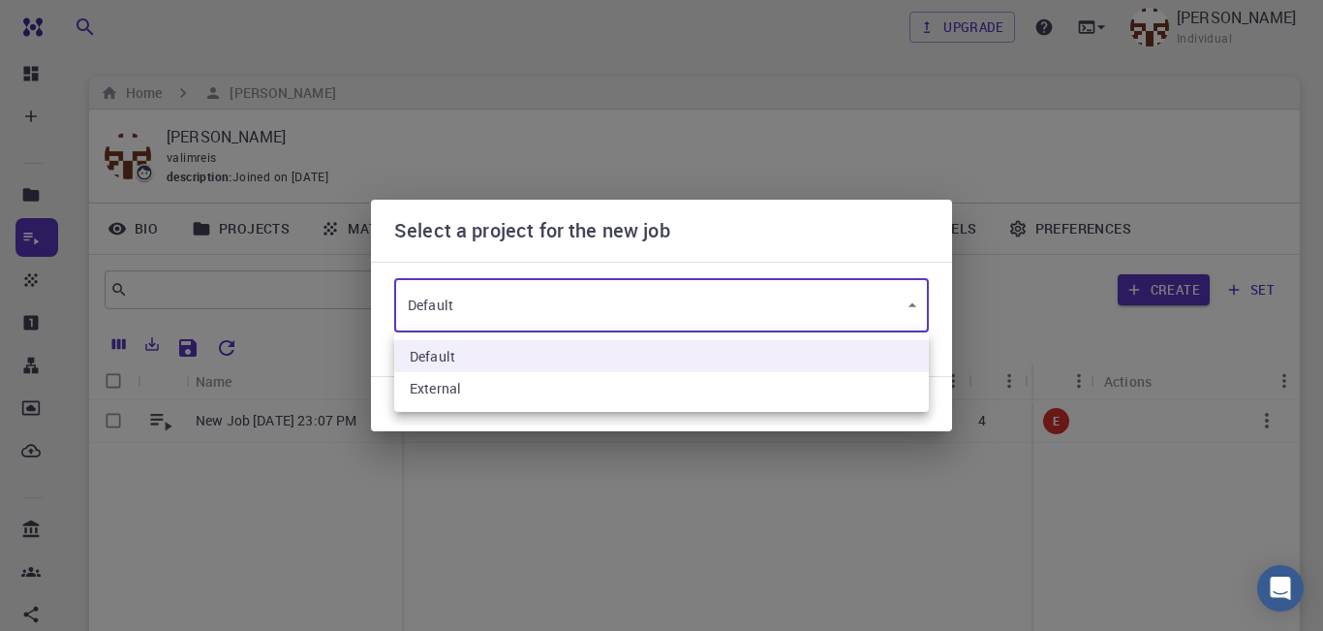
click at [912, 304] on div at bounding box center [661, 315] width 1323 height 631
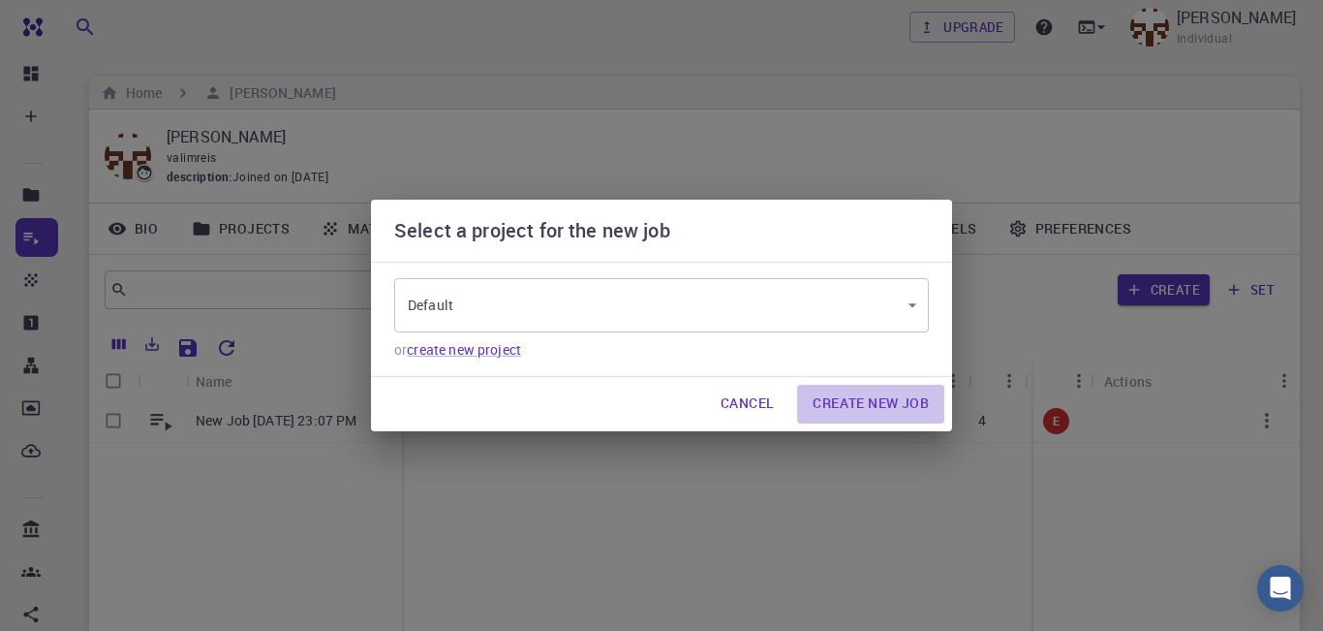
click at [875, 400] on button "Create New Job" at bounding box center [870, 404] width 147 height 39
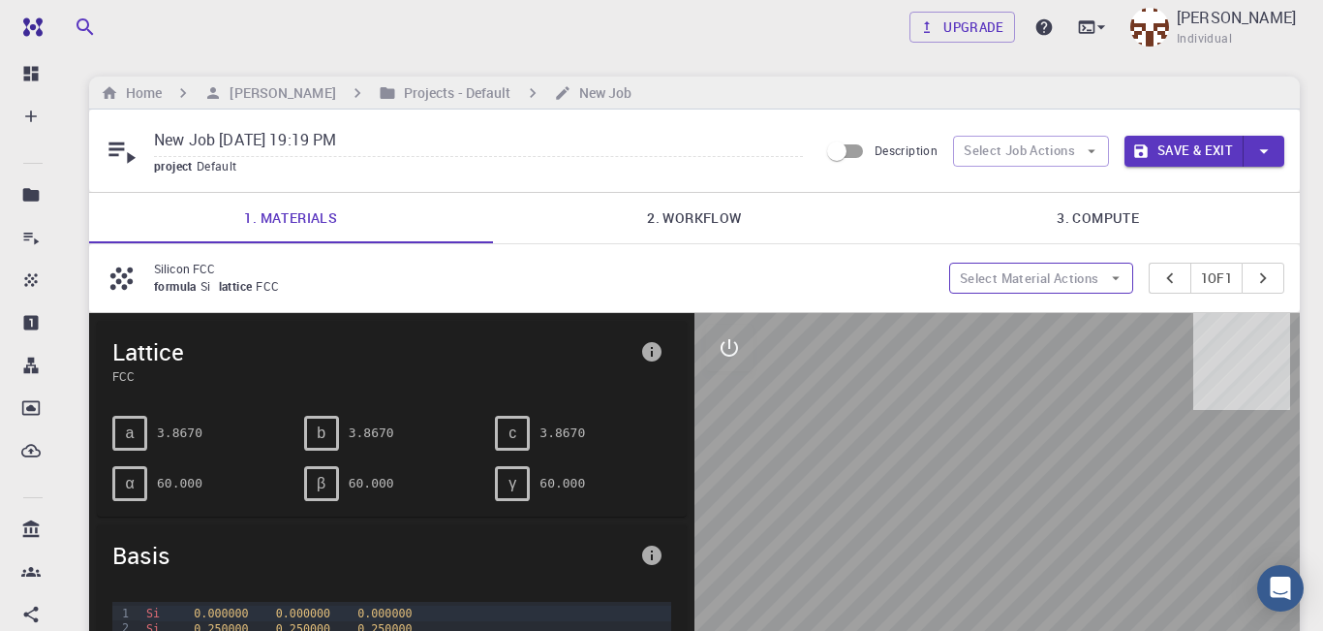
click at [1120, 285] on button "Select Material Actions" at bounding box center [1041, 278] width 184 height 31
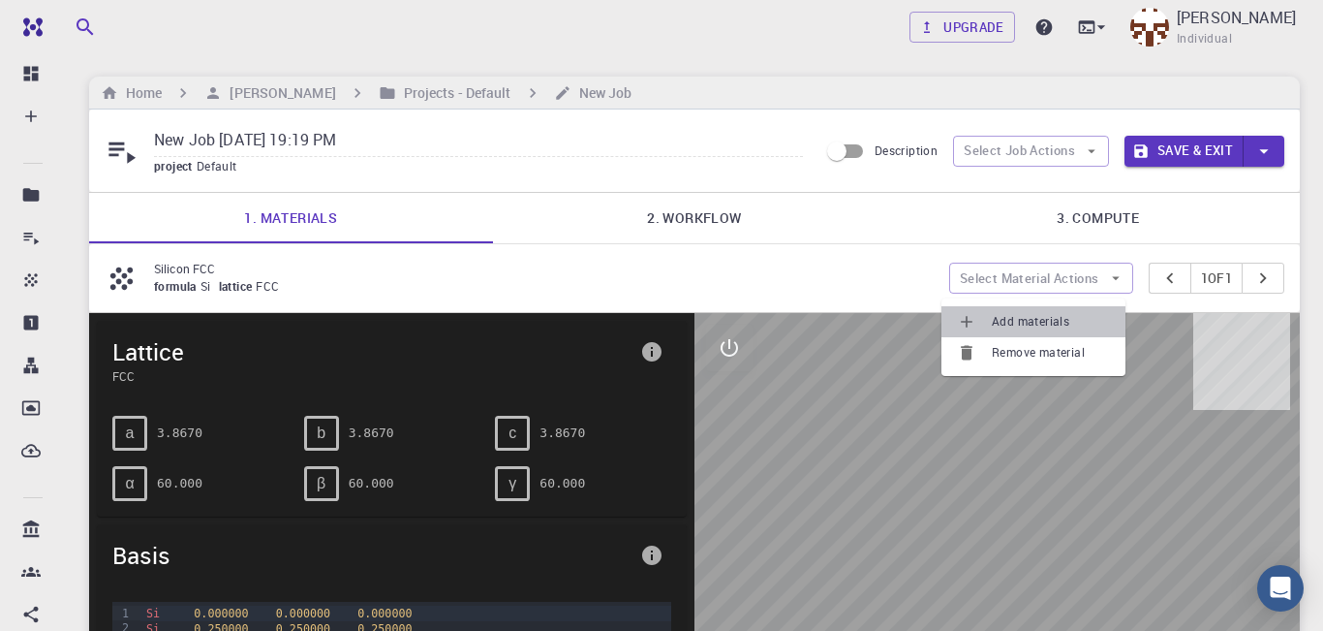
click at [1019, 317] on span "Add materials" at bounding box center [1051, 321] width 118 height 19
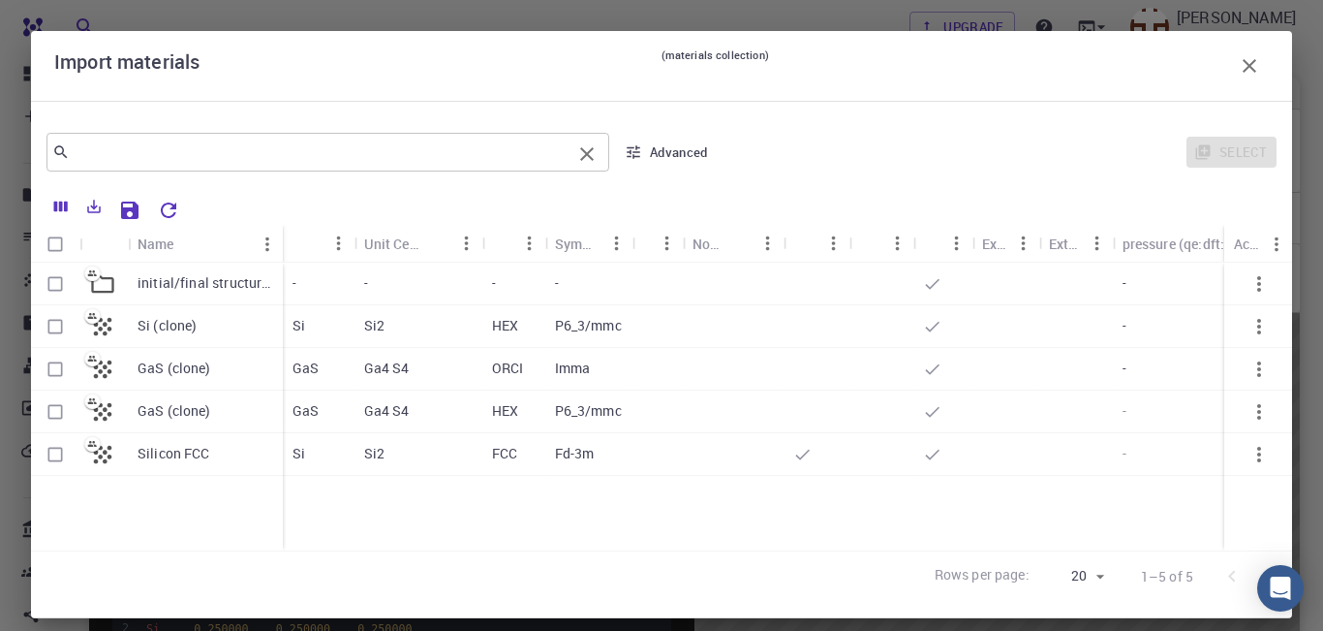
click at [334, 154] on input "text" at bounding box center [321, 152] width 502 height 27
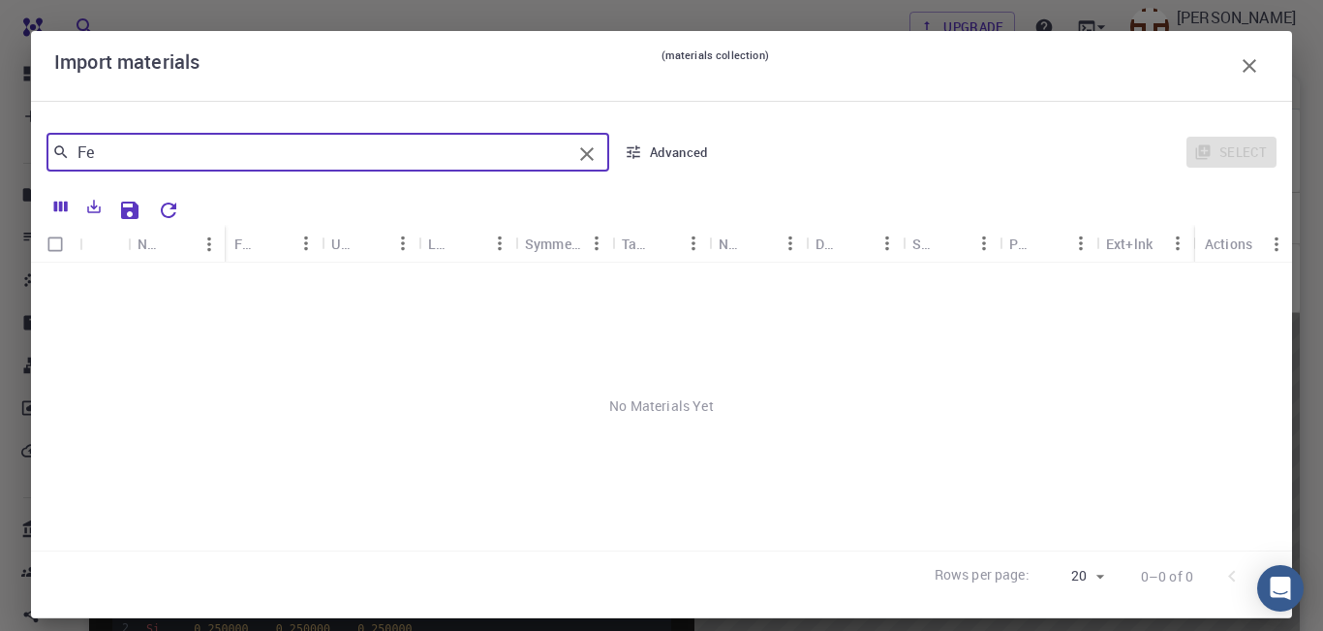
type input "F"
